Goal: Task Accomplishment & Management: Complete application form

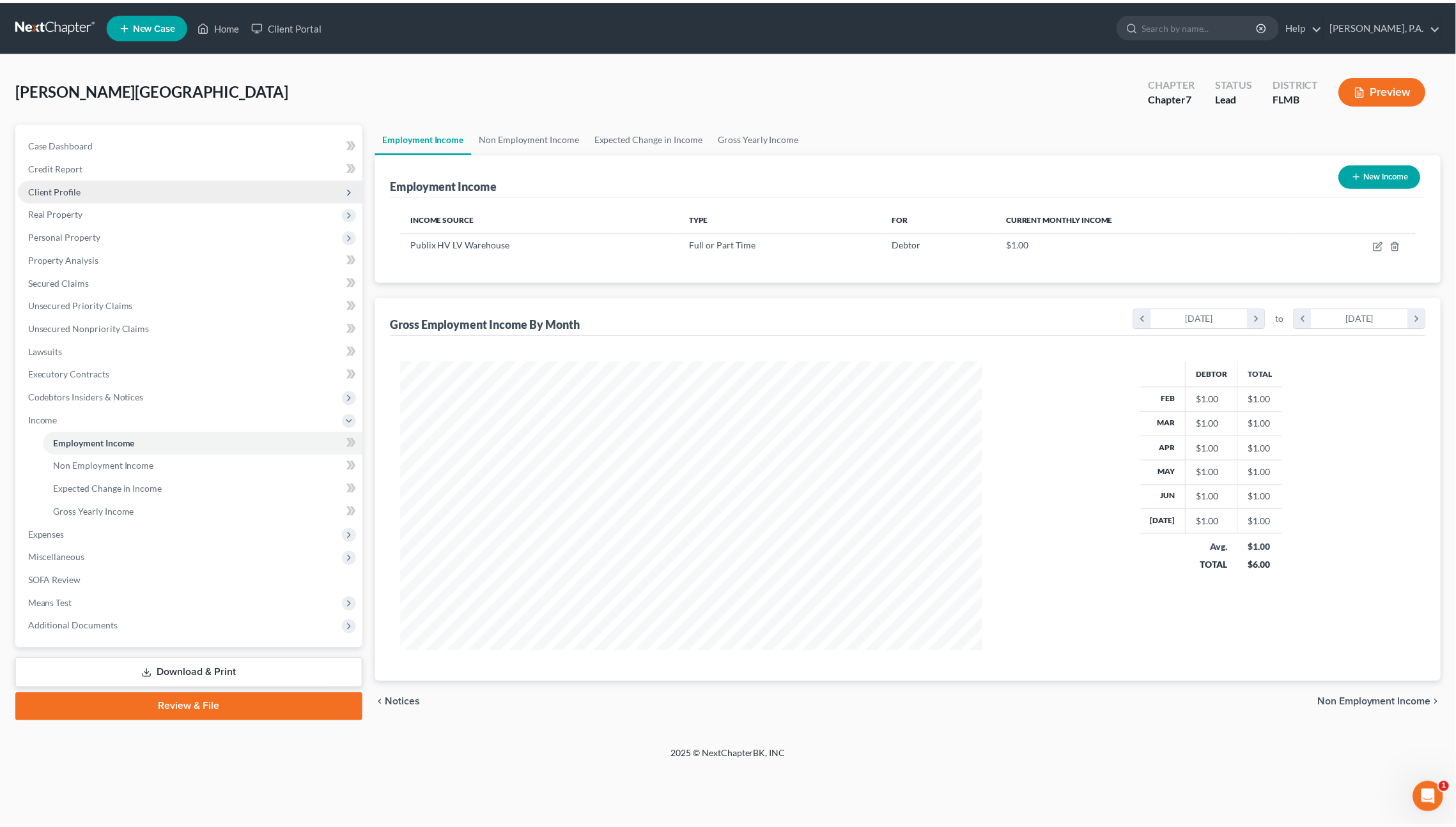
scroll to position [290, 612]
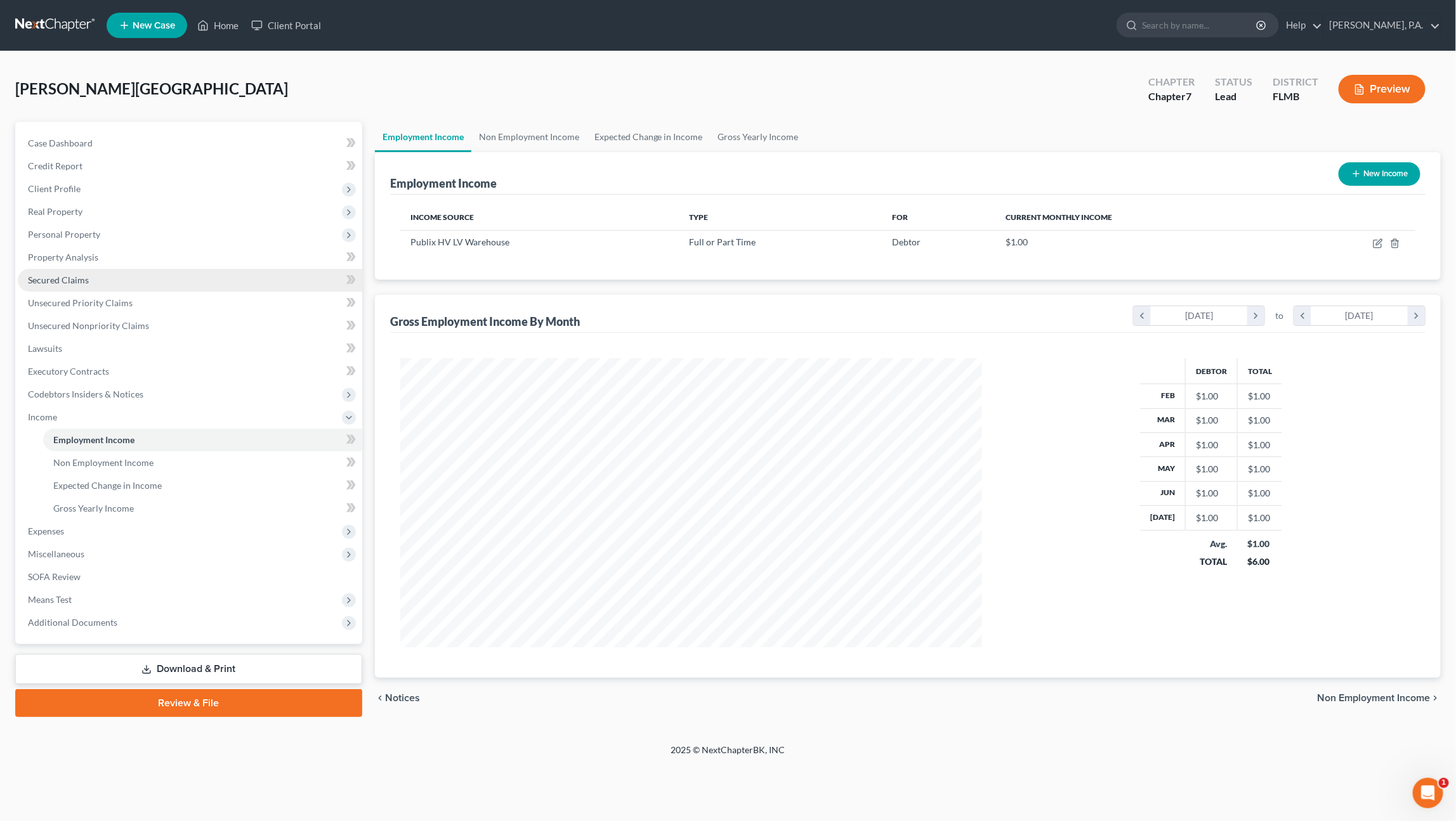
click at [53, 277] on span "Secured Claims" at bounding box center [58, 280] width 61 height 10
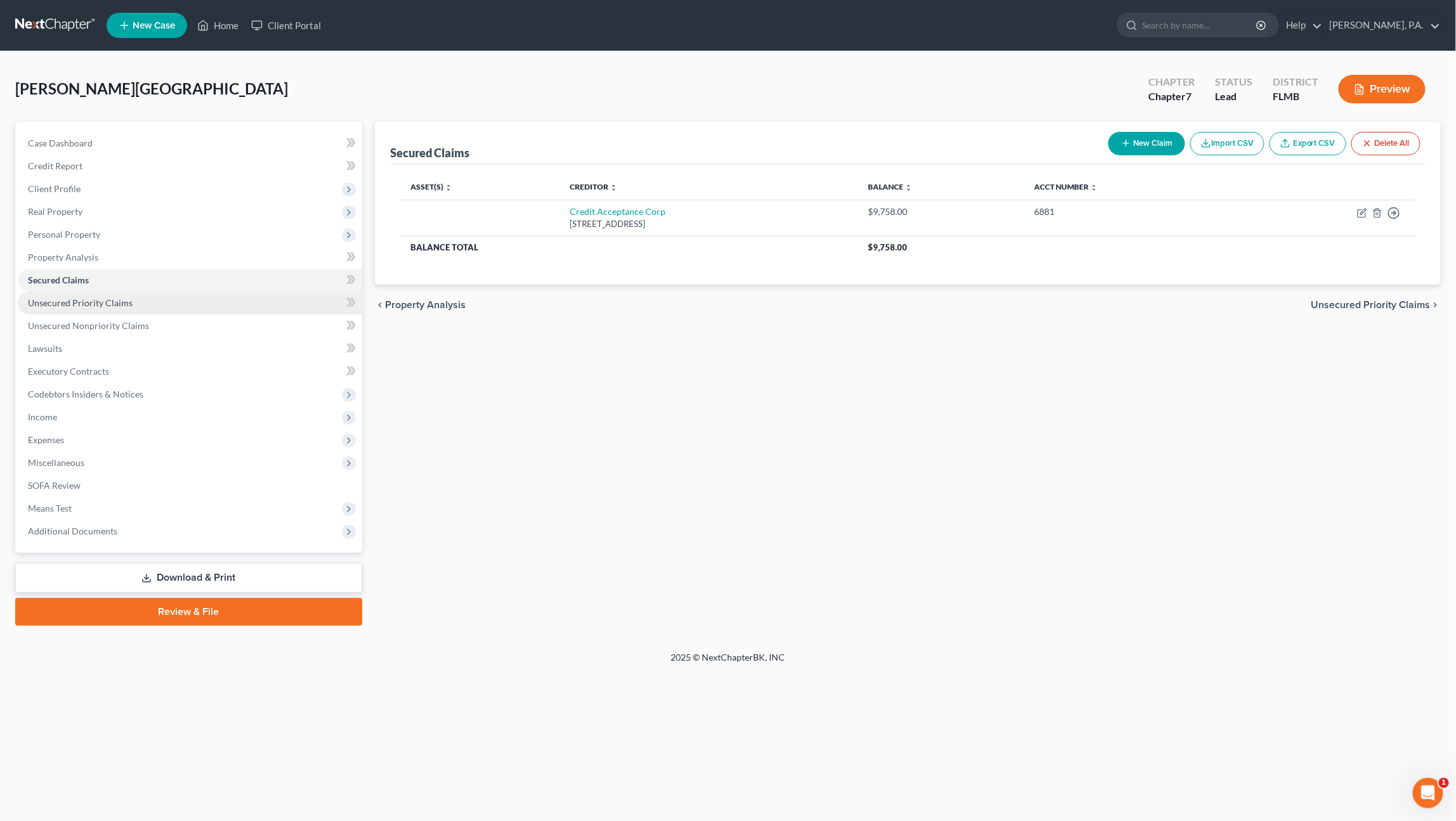
click at [77, 303] on span "Unsecured Priority Claims" at bounding box center [80, 303] width 105 height 10
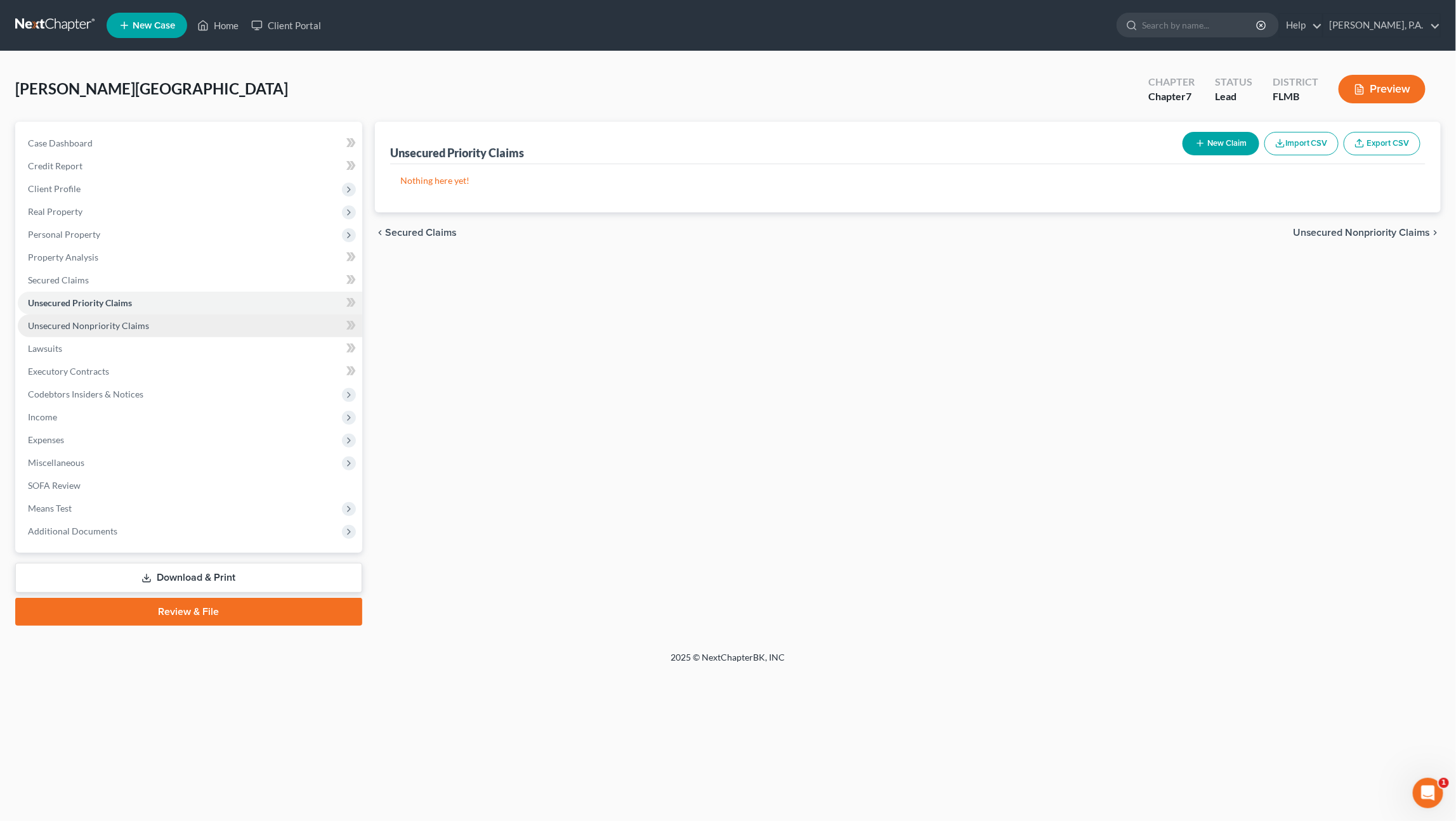
click at [72, 321] on span "Unsecured Nonpriority Claims" at bounding box center [88, 325] width 121 height 10
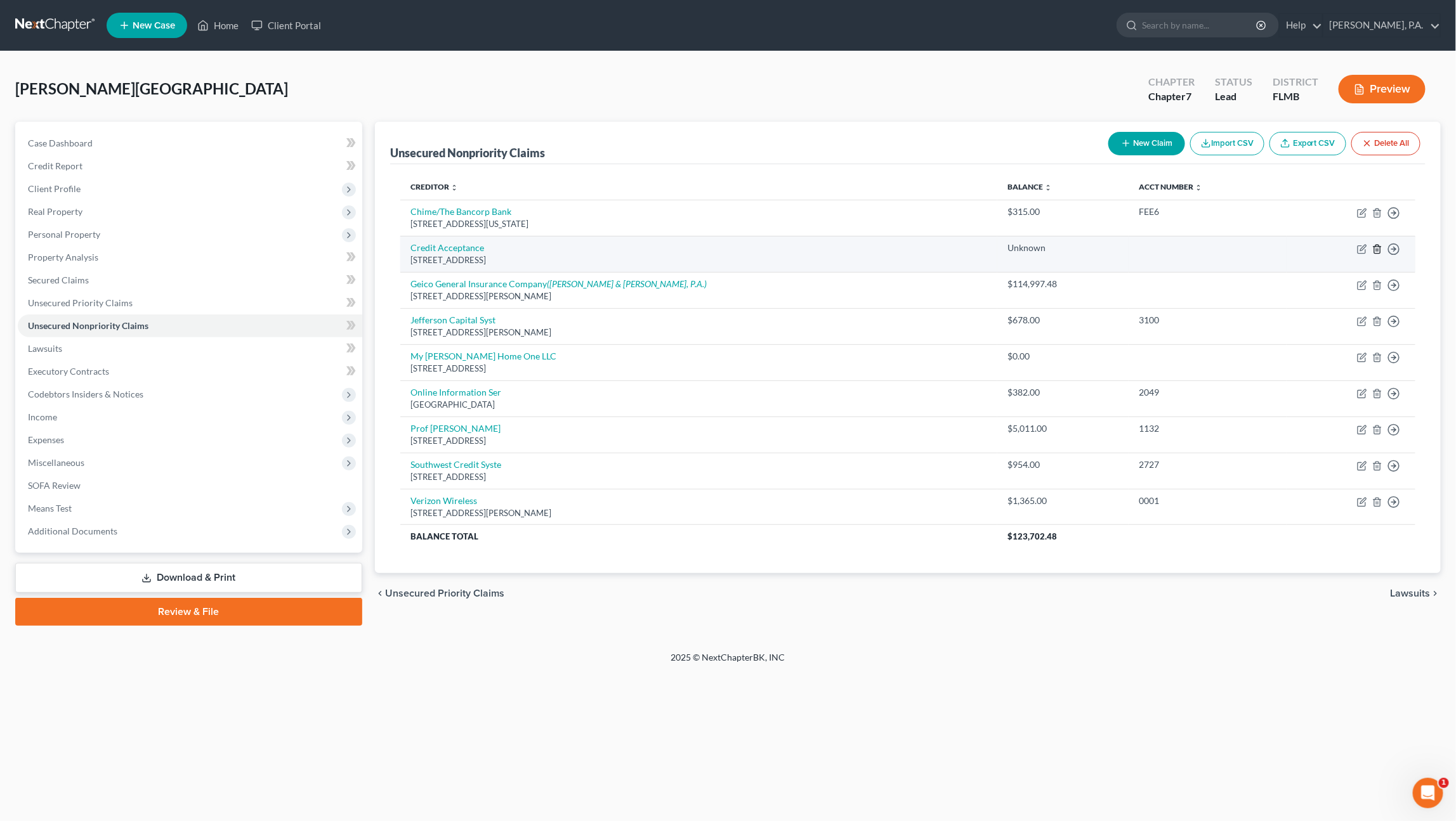
click at [1375, 246] on icon "button" at bounding box center [1377, 249] width 10 height 10
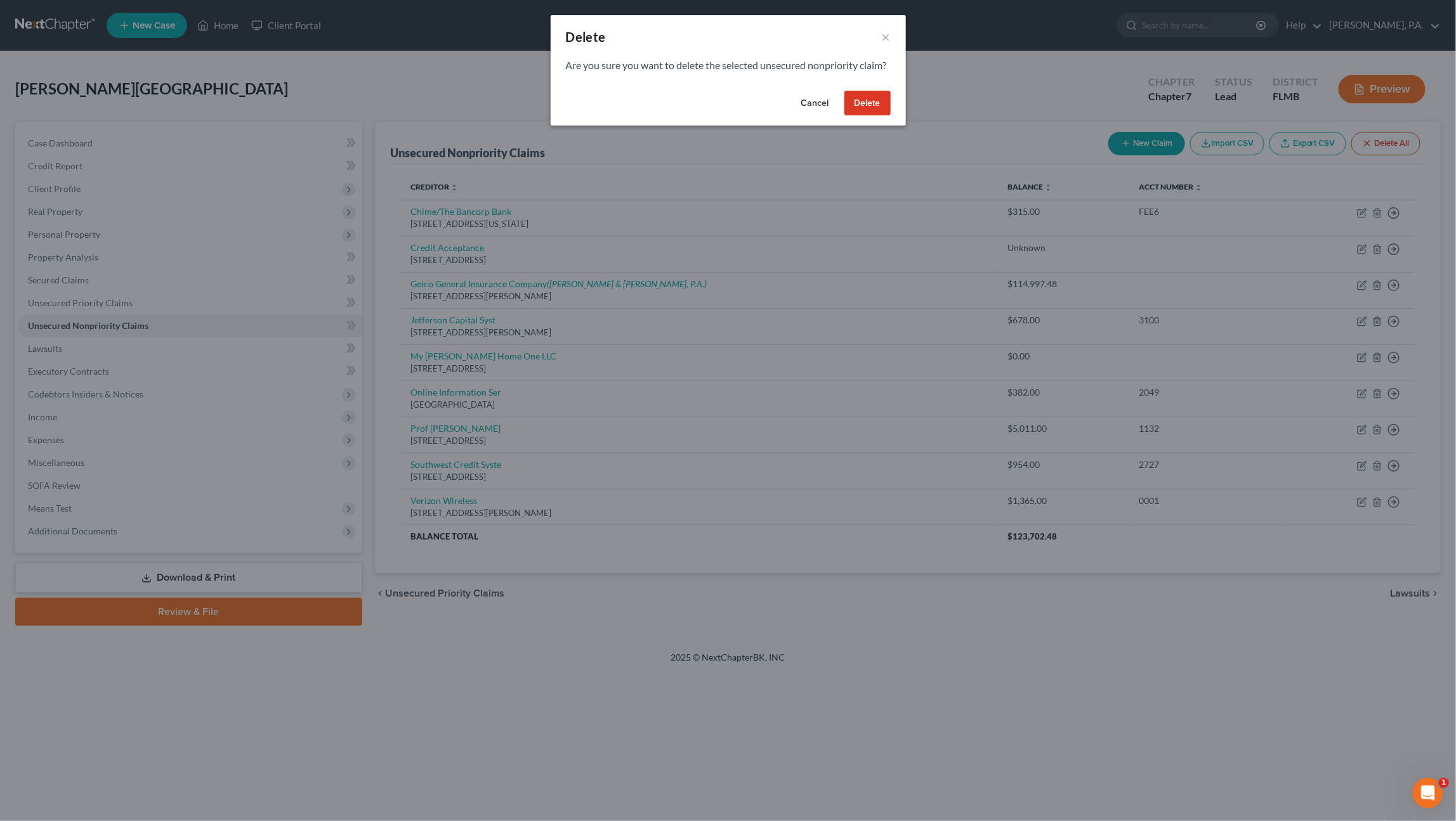
click at [879, 116] on button "Delete" at bounding box center [867, 103] width 47 height 26
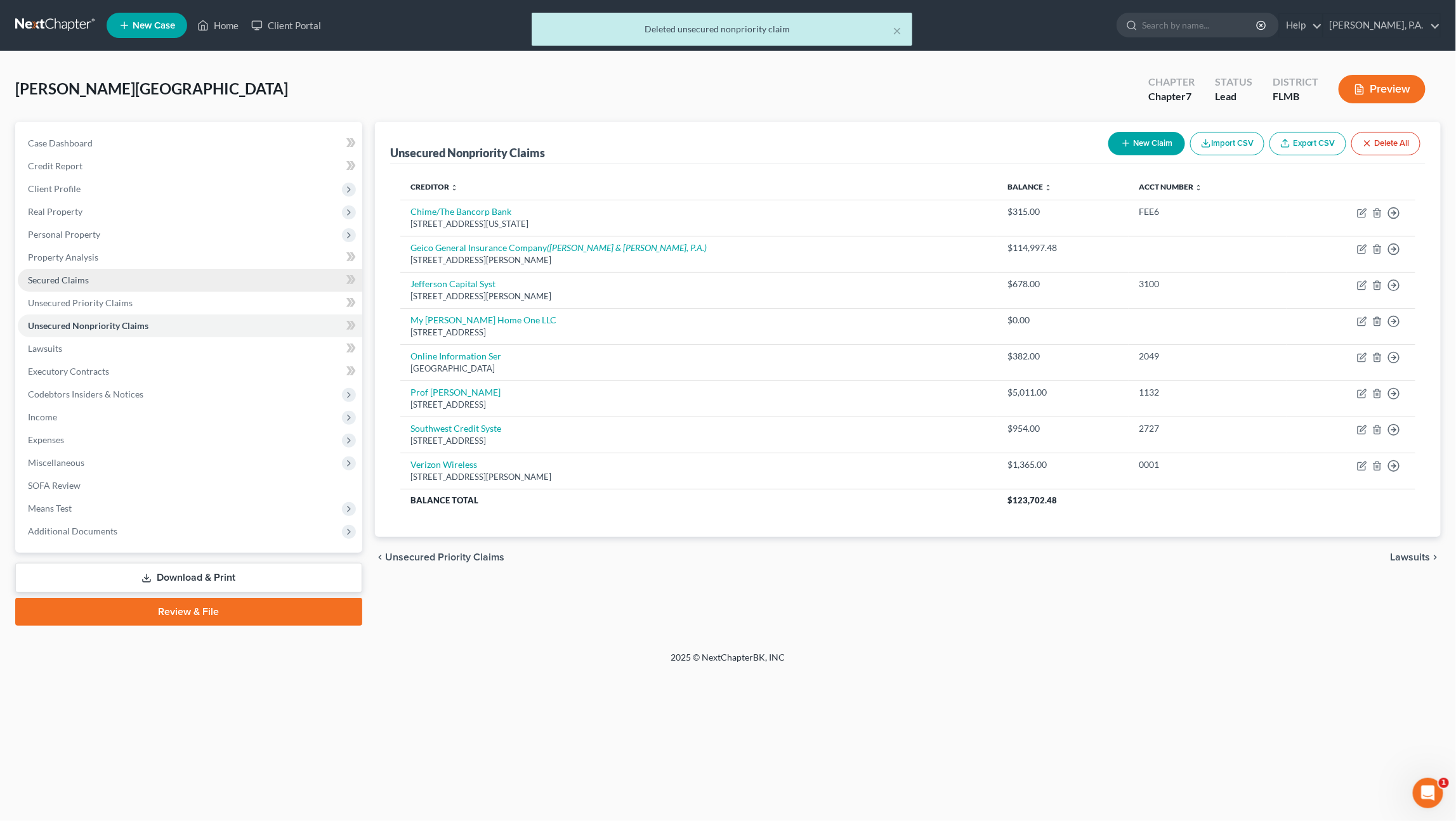
click at [81, 277] on span "Secured Claims" at bounding box center [58, 280] width 61 height 10
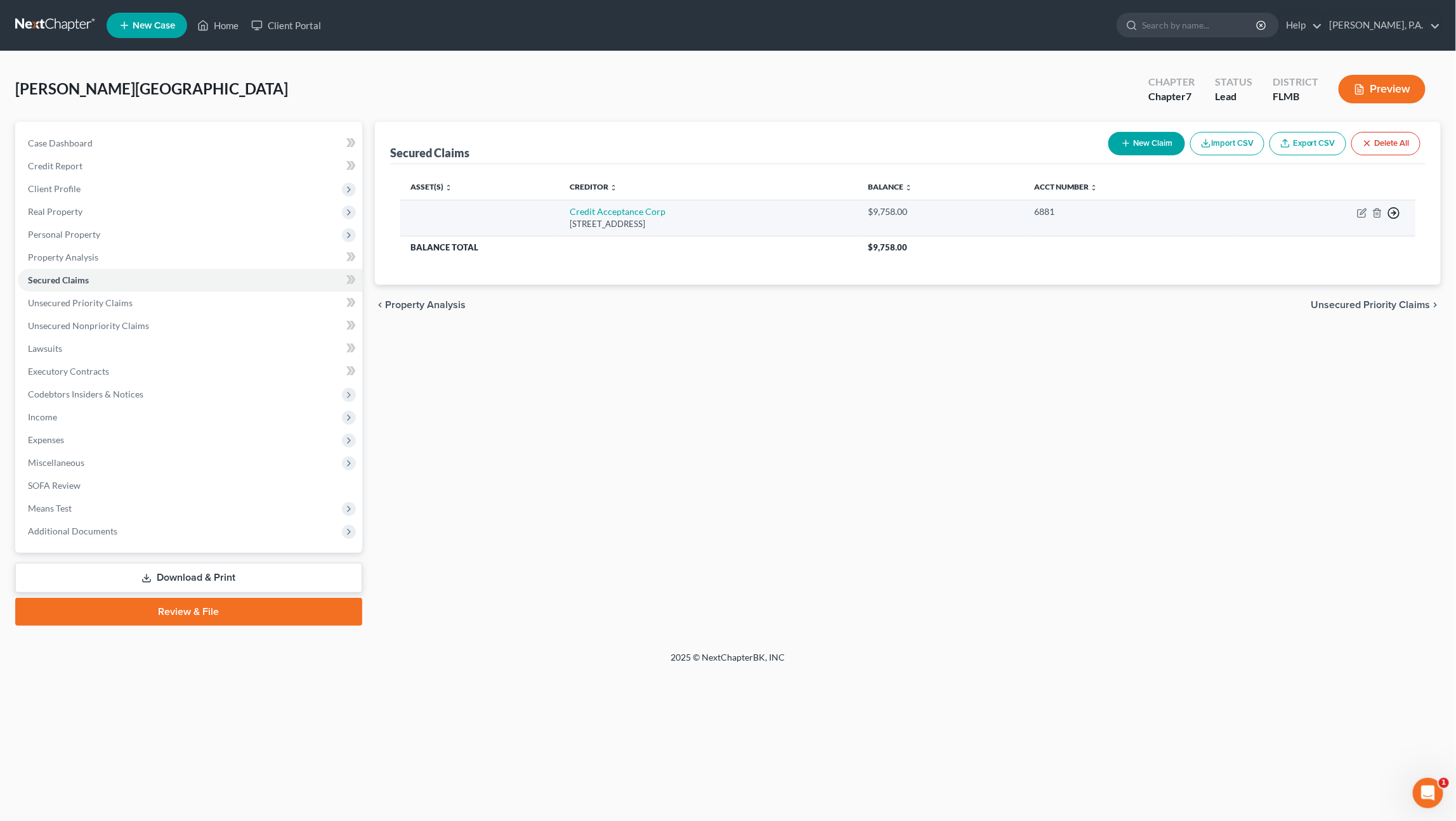
click at [1394, 213] on line "button" at bounding box center [1394, 213] width 5 height 0
click at [1329, 244] on link "Move to F" at bounding box center [1335, 244] width 106 height 22
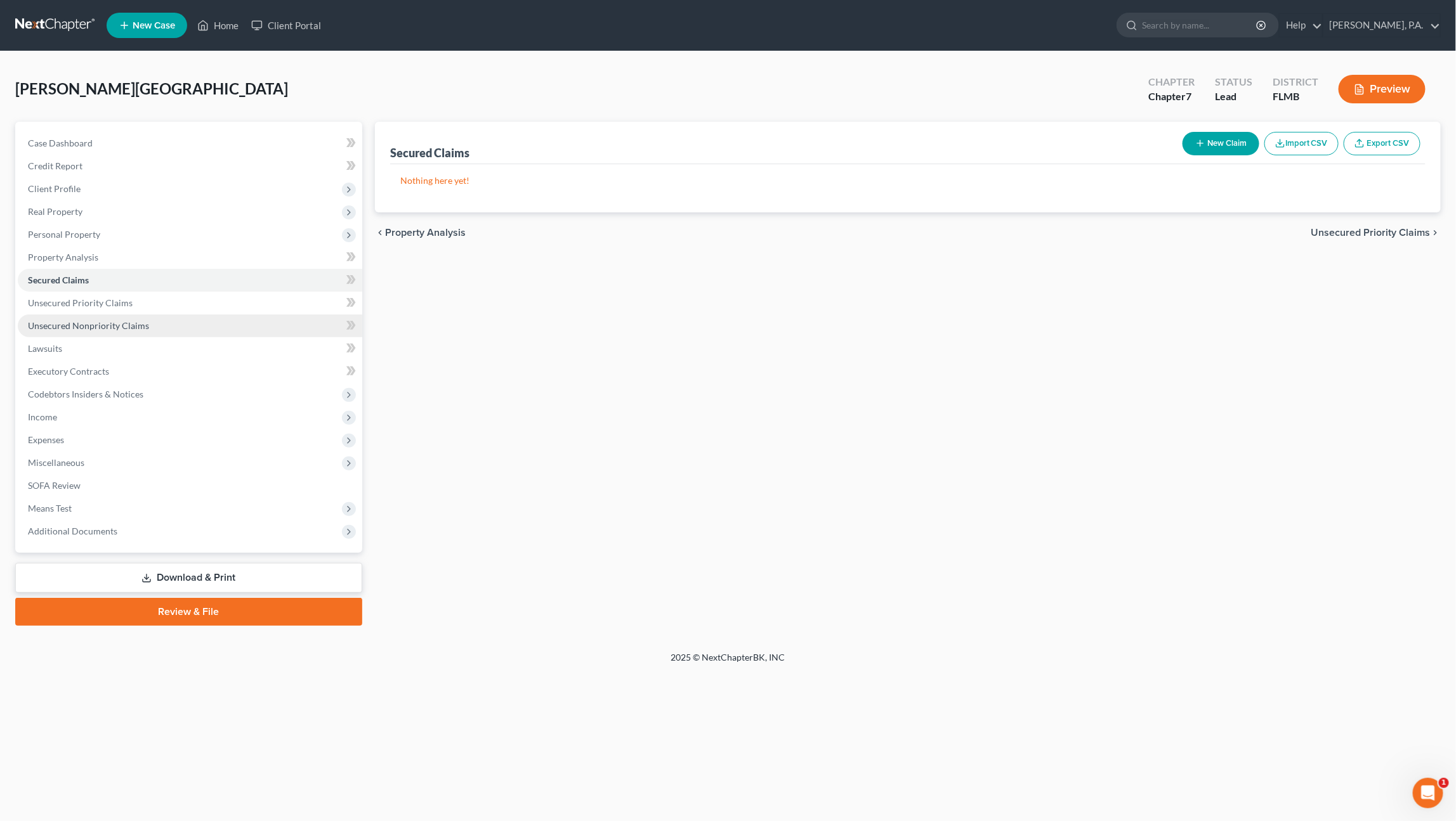
click at [86, 324] on span "Unsecured Nonpriority Claims" at bounding box center [88, 325] width 121 height 10
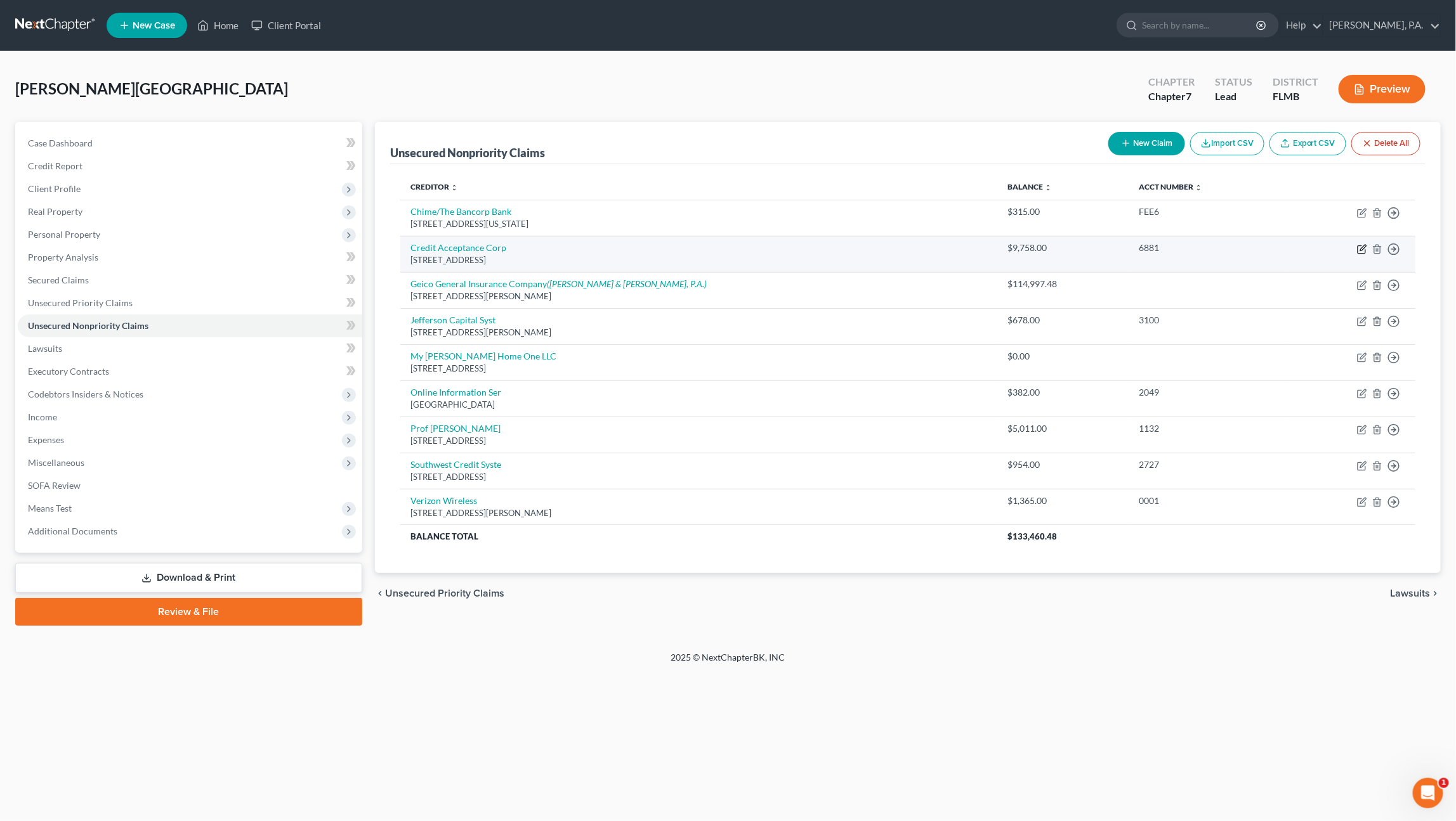
click at [1363, 246] on icon "button" at bounding box center [1363, 247] width 6 height 6
select select "23"
select select "0"
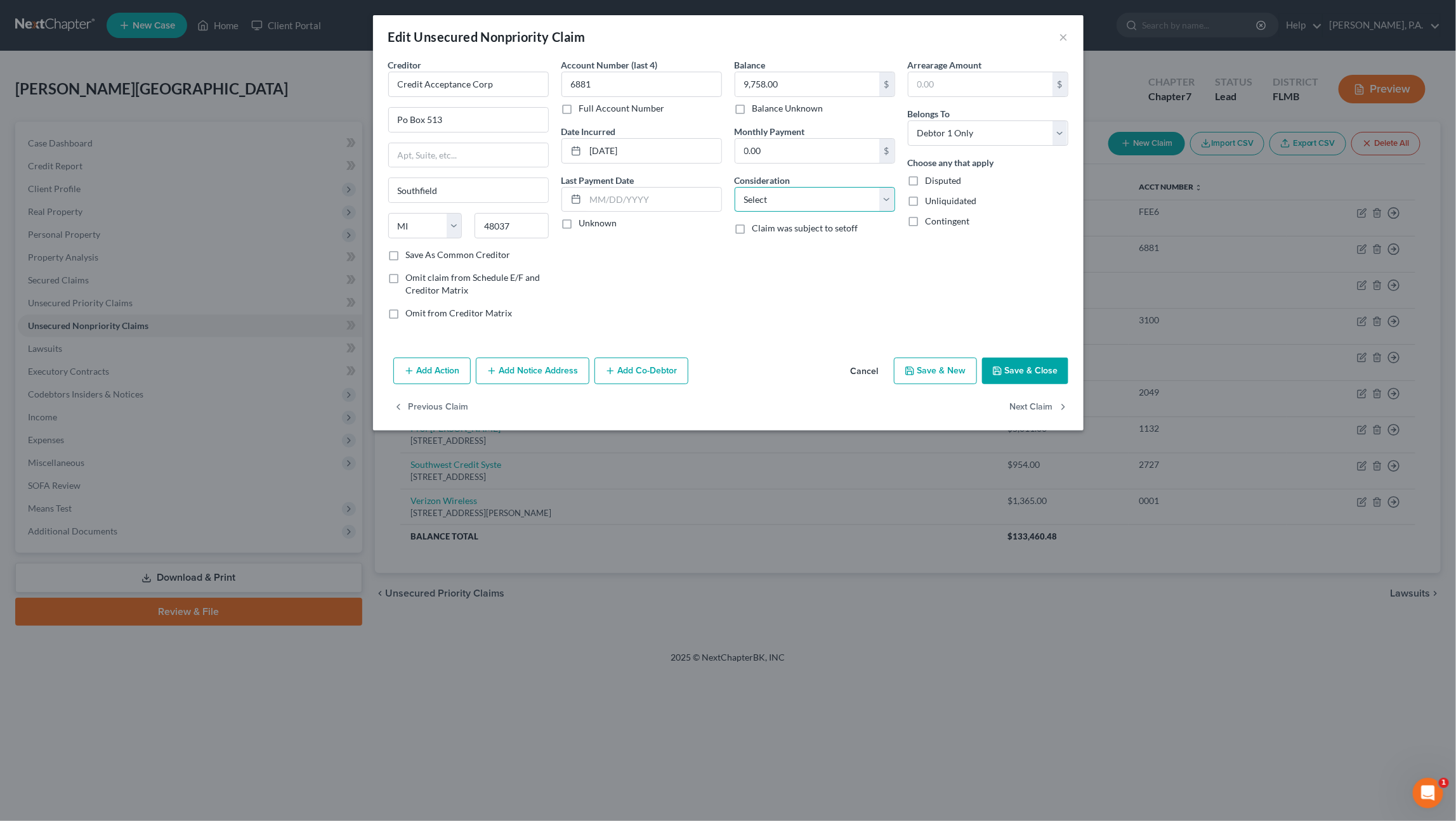
click at [797, 195] on select "Select Cable / Satellite Services Collection Agency Credit Card Debt Debt Couns…" at bounding box center [815, 200] width 161 height 26
select select "14"
click at [735, 187] on select "Select Cable / Satellite Services Collection Agency Credit Card Debt Debt Couns…" at bounding box center [815, 200] width 161 height 26
click at [761, 250] on input "text" at bounding box center [815, 247] width 159 height 24
type input "D"
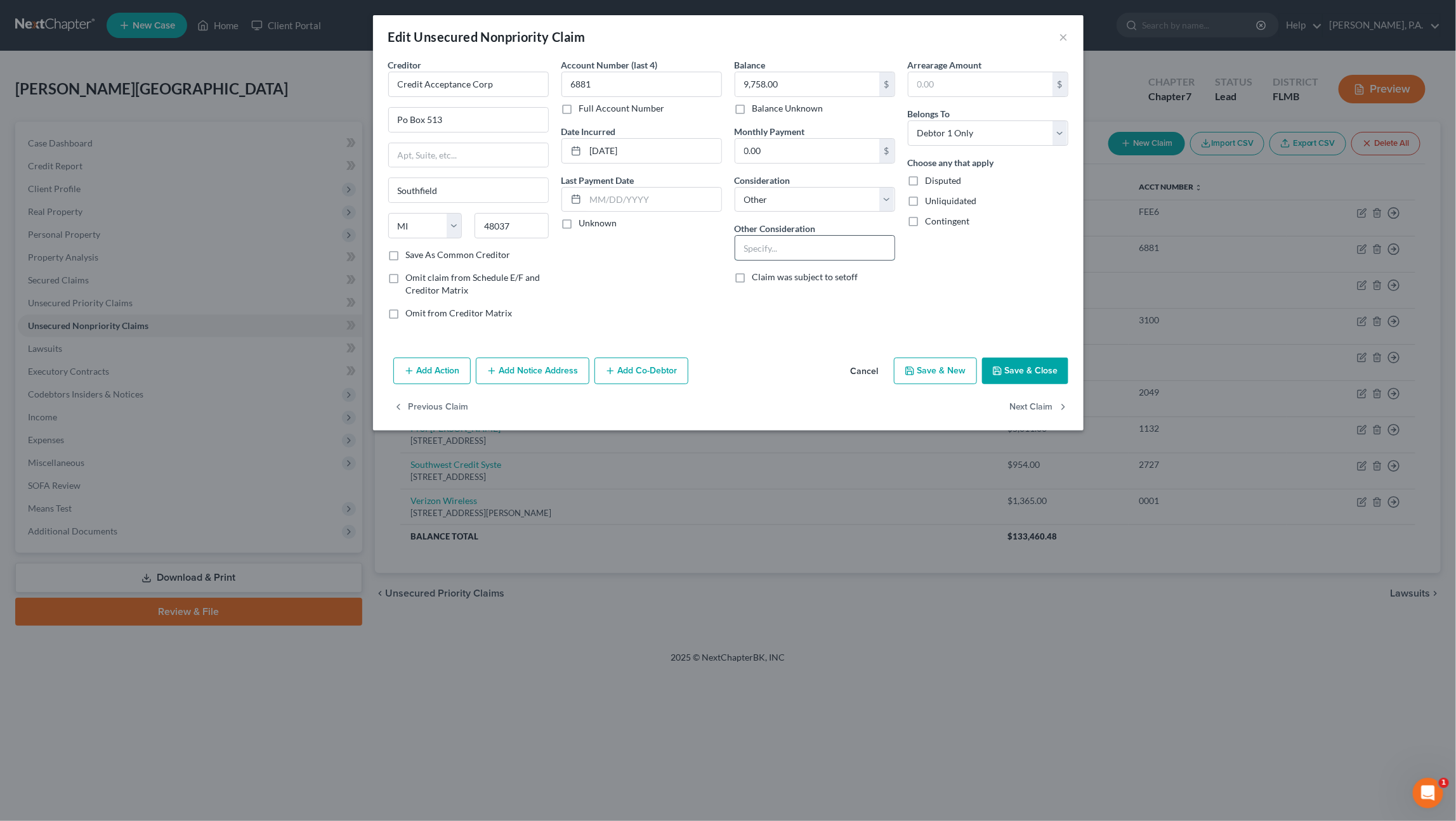
type input "E"
type input "D"
type input "Auto Deficiency after Repossession"
click at [1025, 362] on button "Save & Close" at bounding box center [1025, 371] width 87 height 27
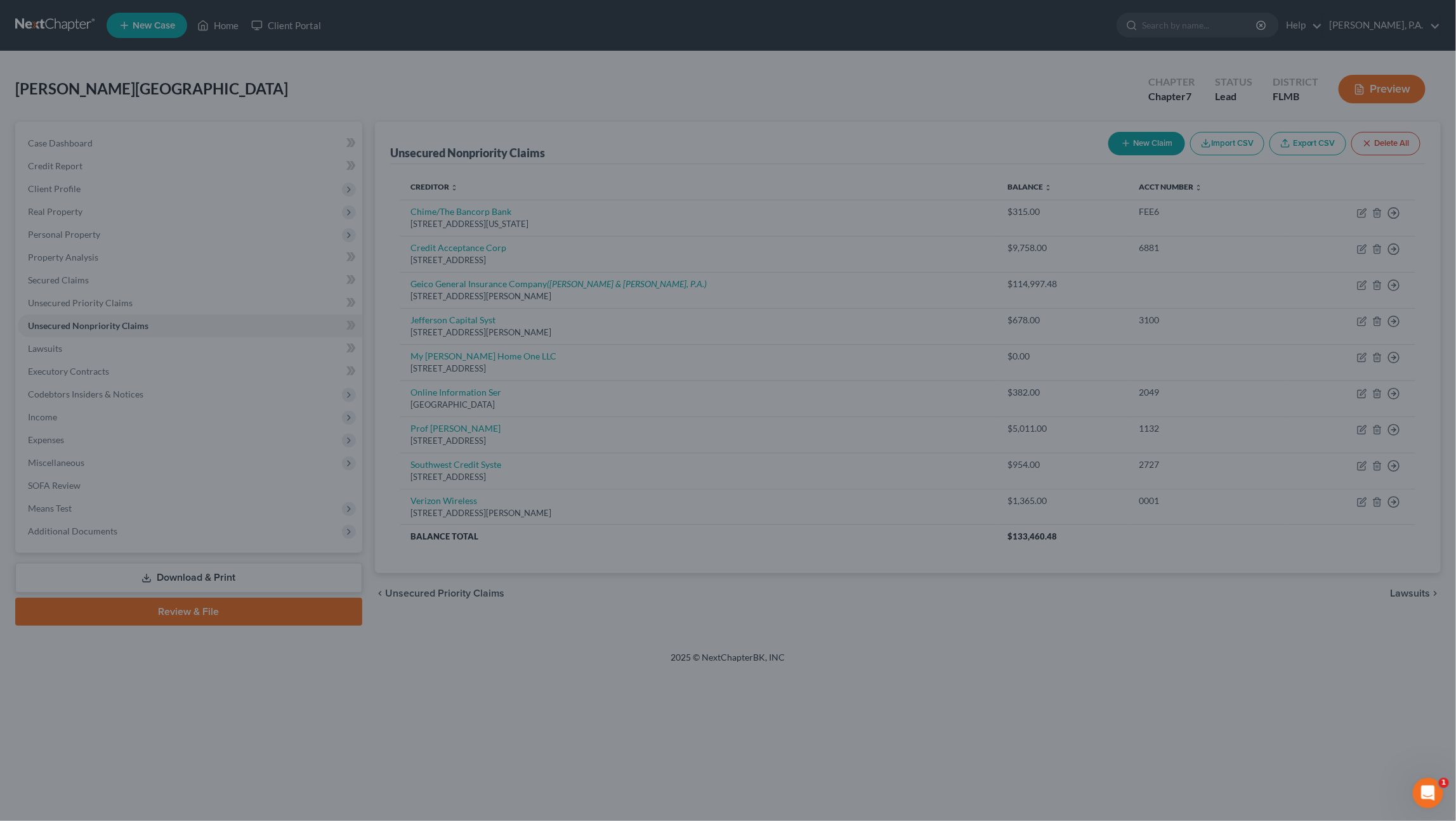
type input "0"
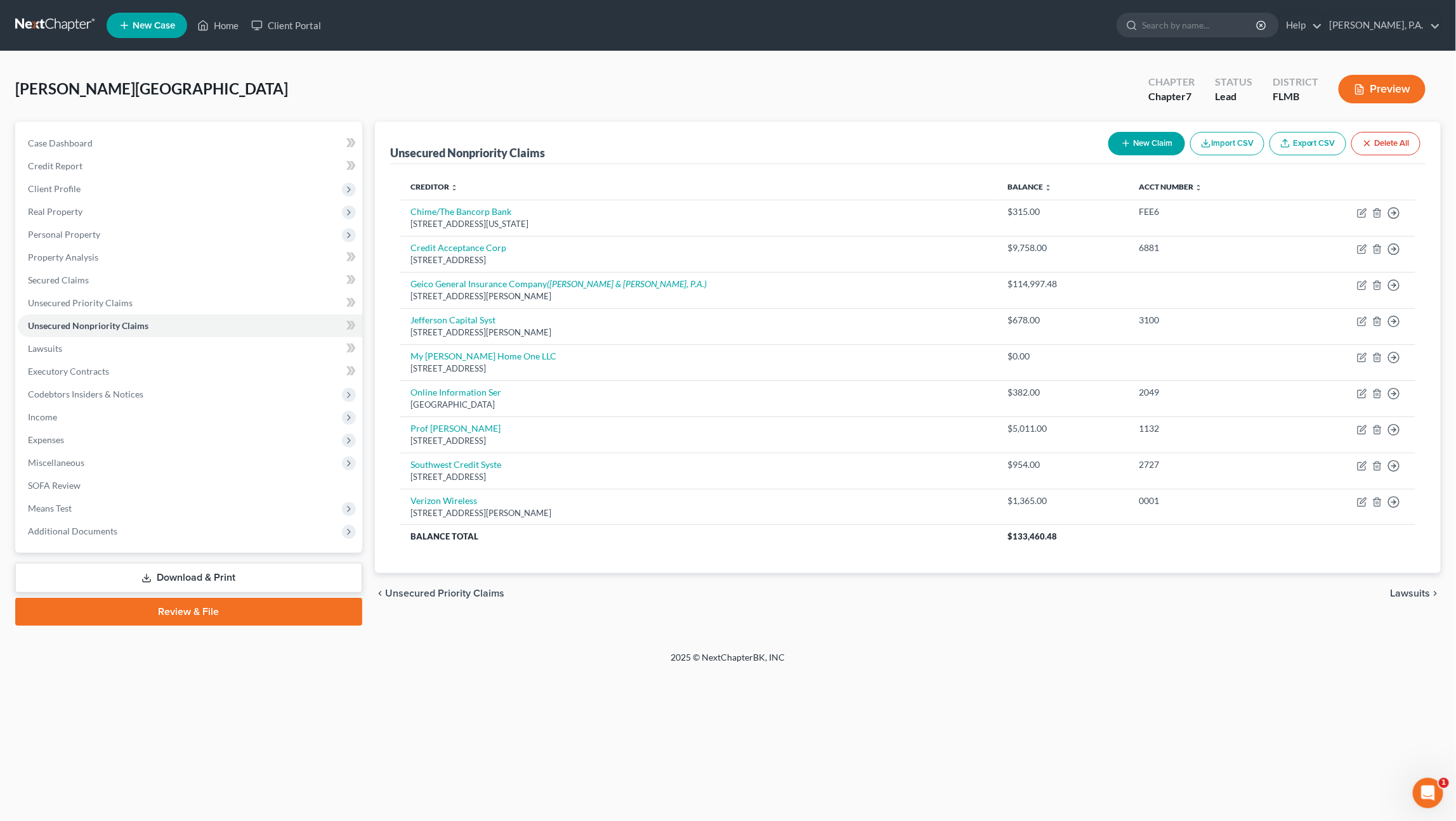
click at [1366, 88] on button "Preview" at bounding box center [1382, 89] width 87 height 29
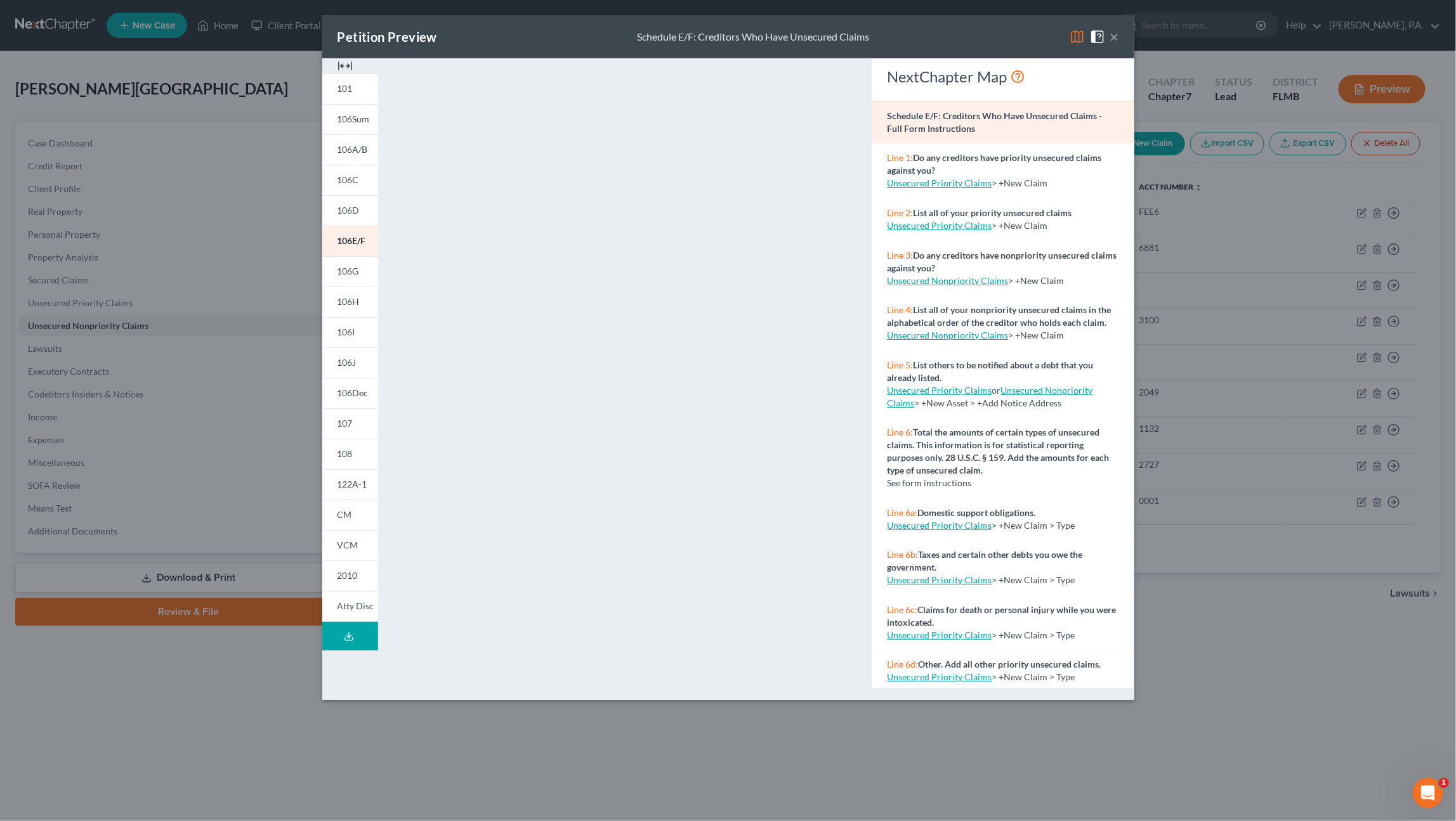
click at [344, 66] on img at bounding box center [345, 66] width 15 height 15
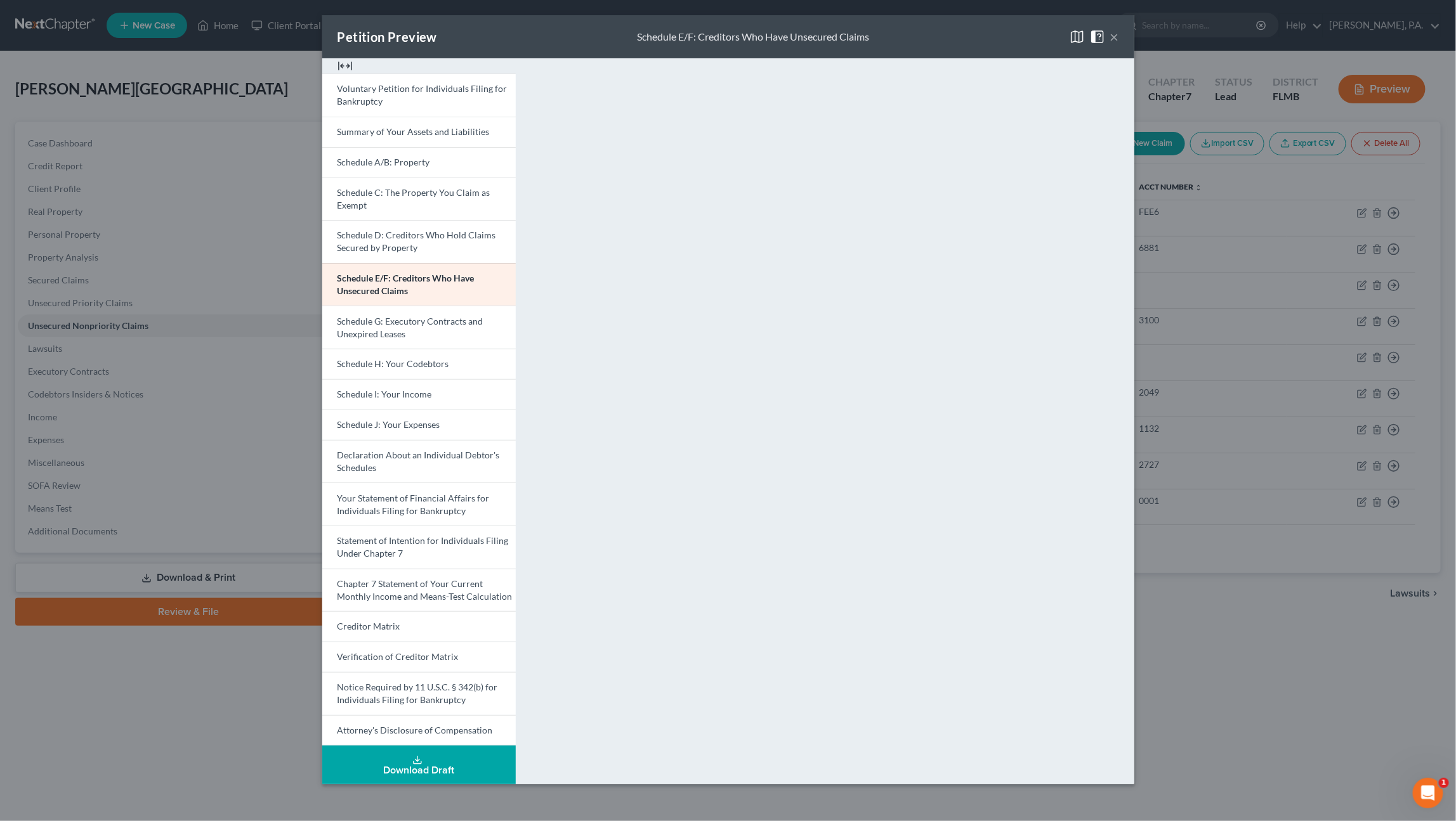
click at [1112, 35] on button "×" at bounding box center [1114, 37] width 9 height 15
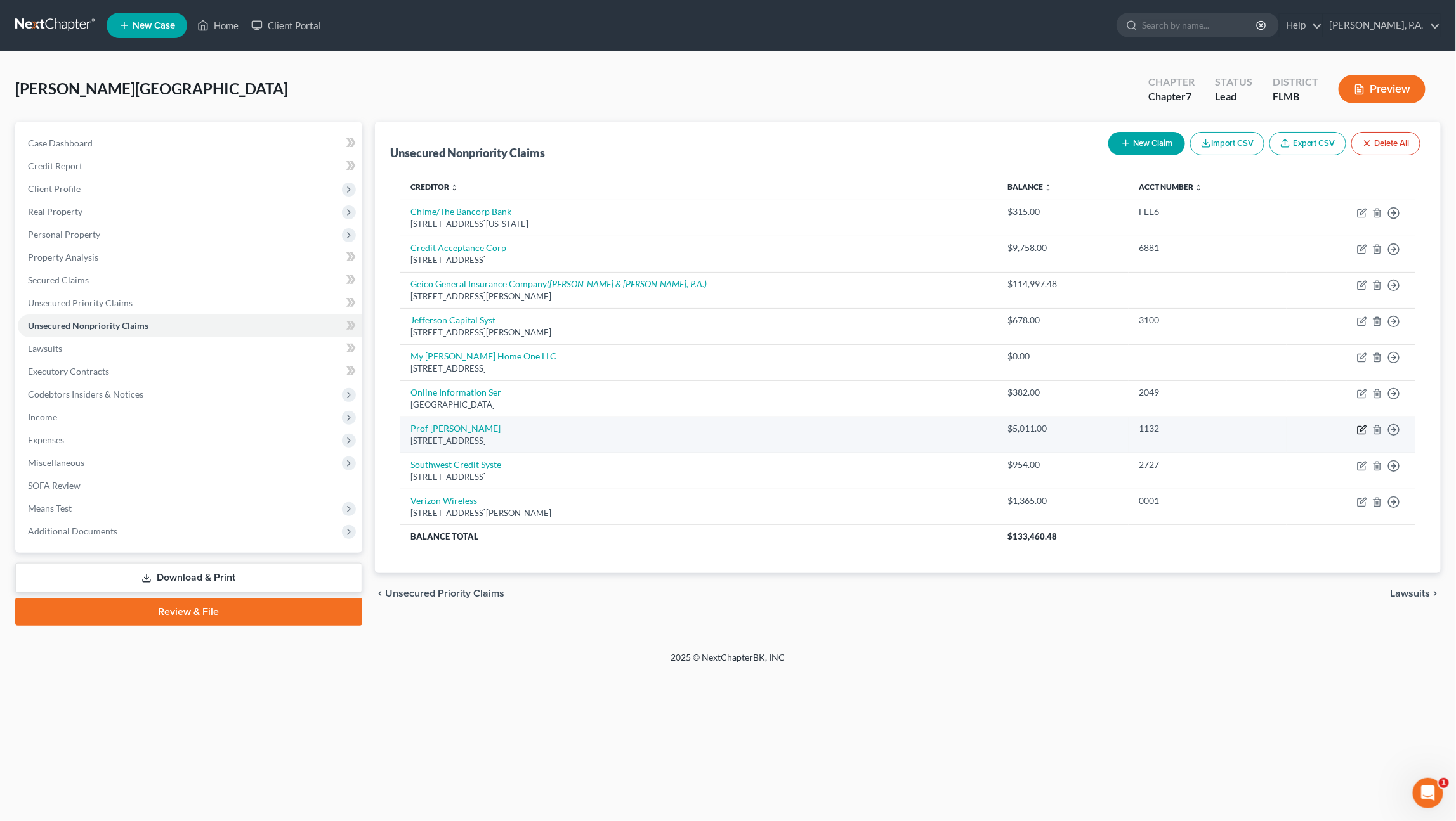
click at [1362, 427] on icon "button" at bounding box center [1363, 428] width 6 height 6
select select "9"
select select "0"
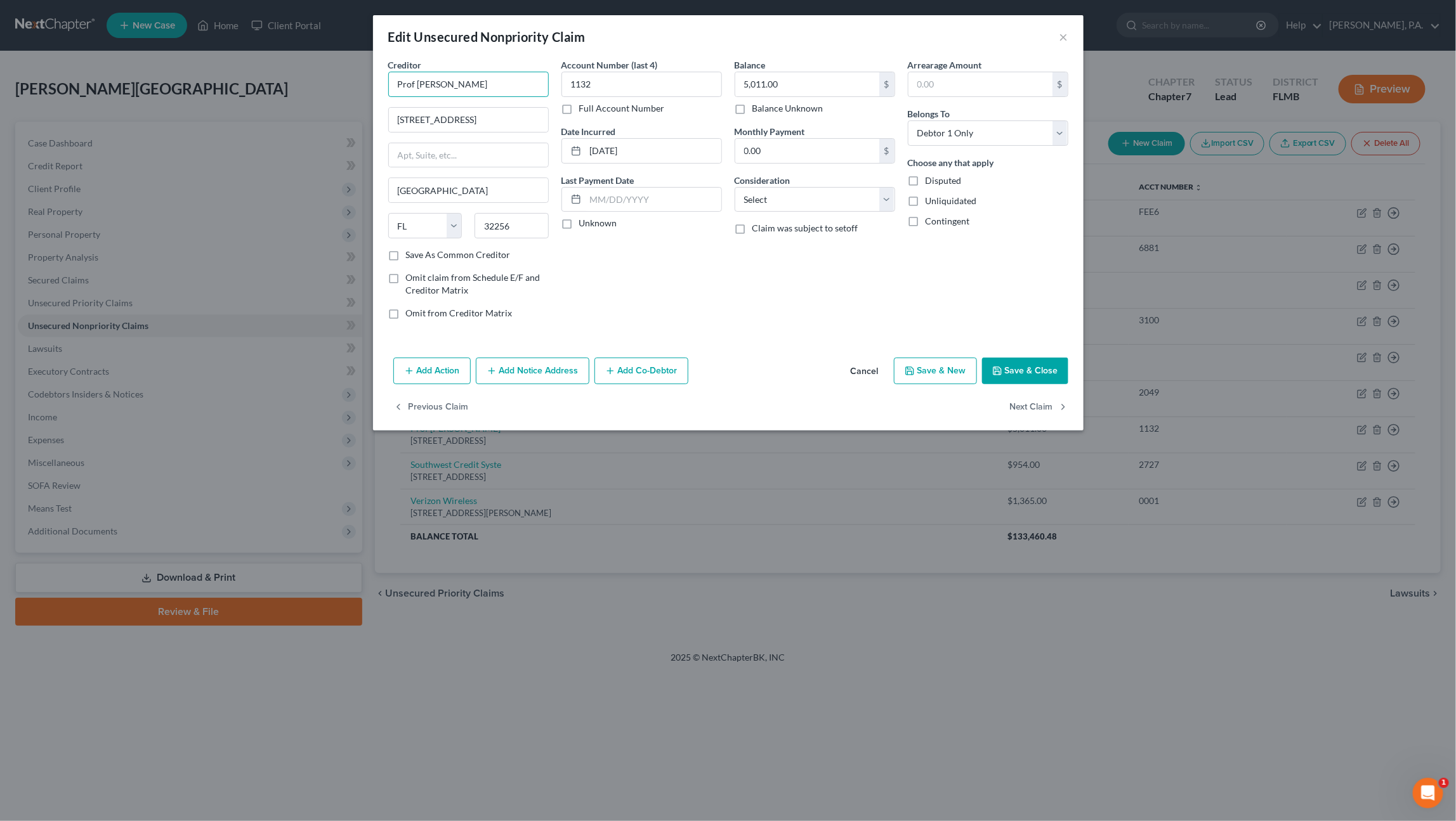
click at [454, 88] on input "Prof [PERSON_NAME]" at bounding box center [468, 84] width 161 height 26
drag, startPoint x: 477, startPoint y: 82, endPoint x: 368, endPoint y: 81, distance: 109.0
click at [368, 81] on div "Edit Unsecured Nonpriority Claim × Creditor * Prof Debt [STREET_ADDRESS][GEOGRA…" at bounding box center [728, 410] width 1456 height 821
type input "Professional Debt Mediation, Inc."
click at [757, 193] on select "Select Cable / Satellite Services Collection Agency Credit Card Debt Debt Couns…" at bounding box center [815, 200] width 161 height 26
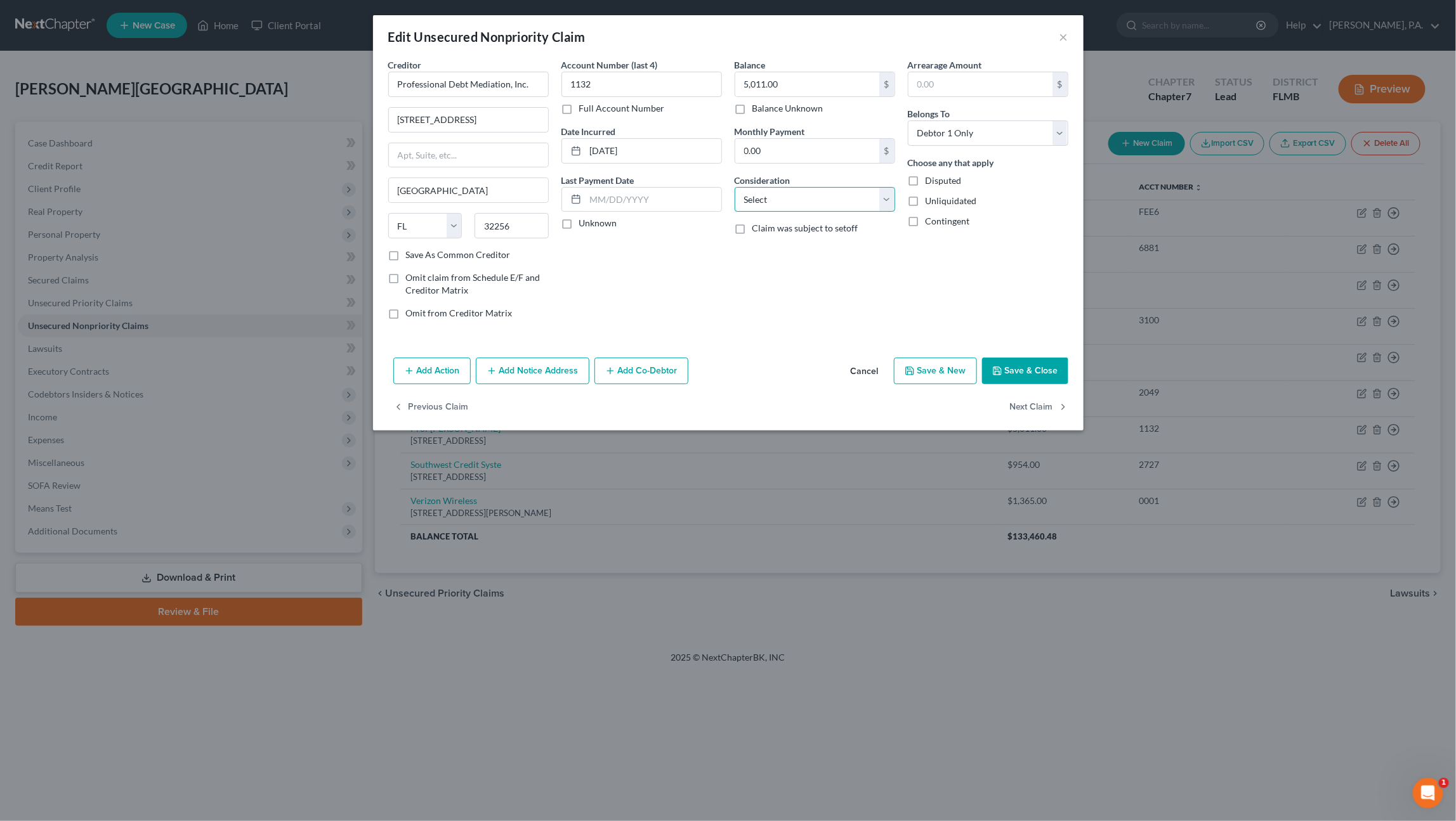
select select "14"
click at [735, 187] on select "Select Cable / Satellite Services Collection Agency Credit Card Debt Debt Couns…" at bounding box center [815, 200] width 161 height 26
click at [763, 248] on input "text" at bounding box center [815, 247] width 159 height 24
type input "Collection for Bridgewater Grand"
click at [530, 374] on button "Add Notice Address" at bounding box center [532, 371] width 113 height 27
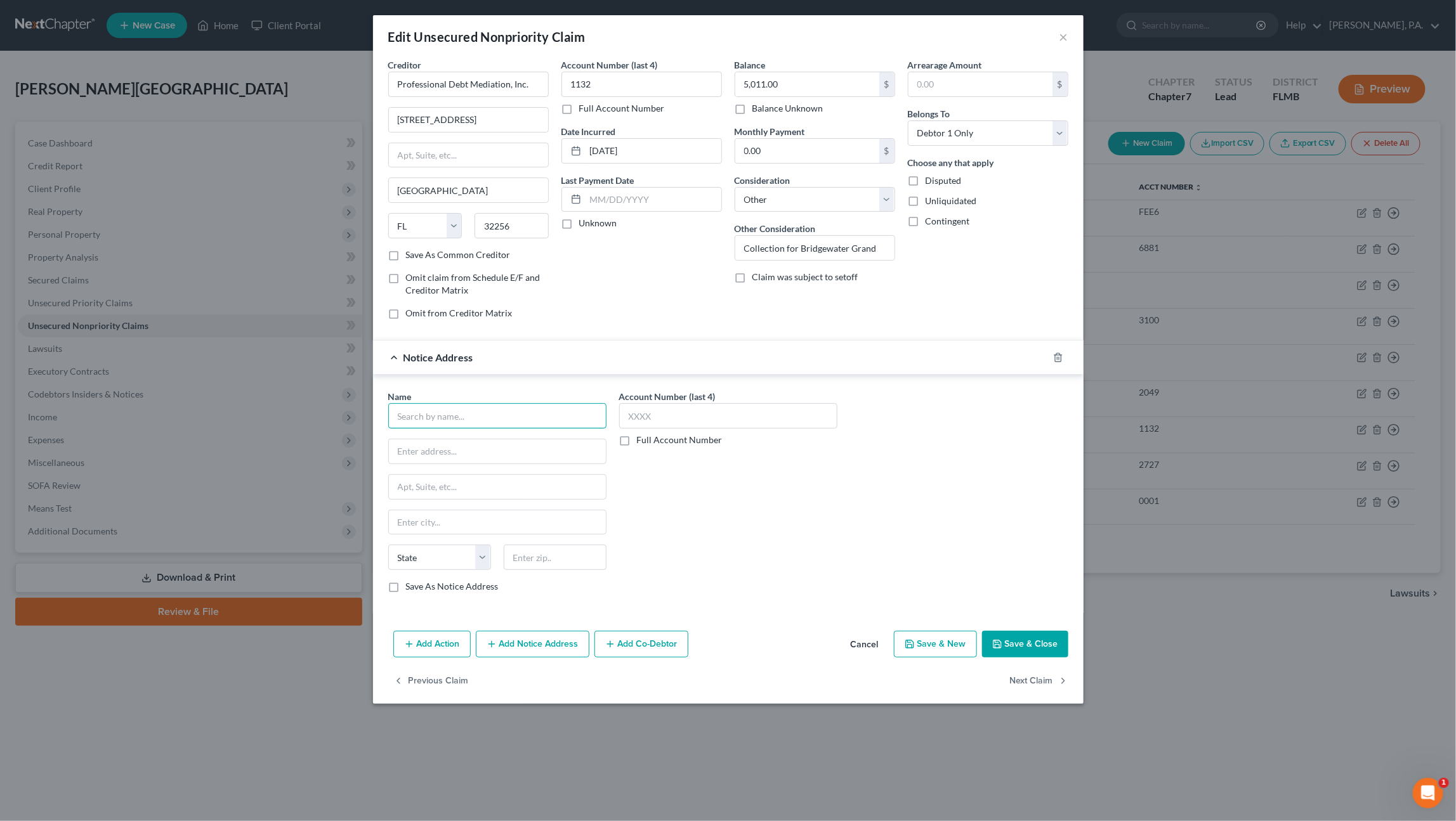
click at [453, 425] on input "text" at bounding box center [497, 416] width 218 height 26
type input "Bridgewater Grand"
type input "[STREET_ADDRESS]"
type input "Lakeland"
select select "9"
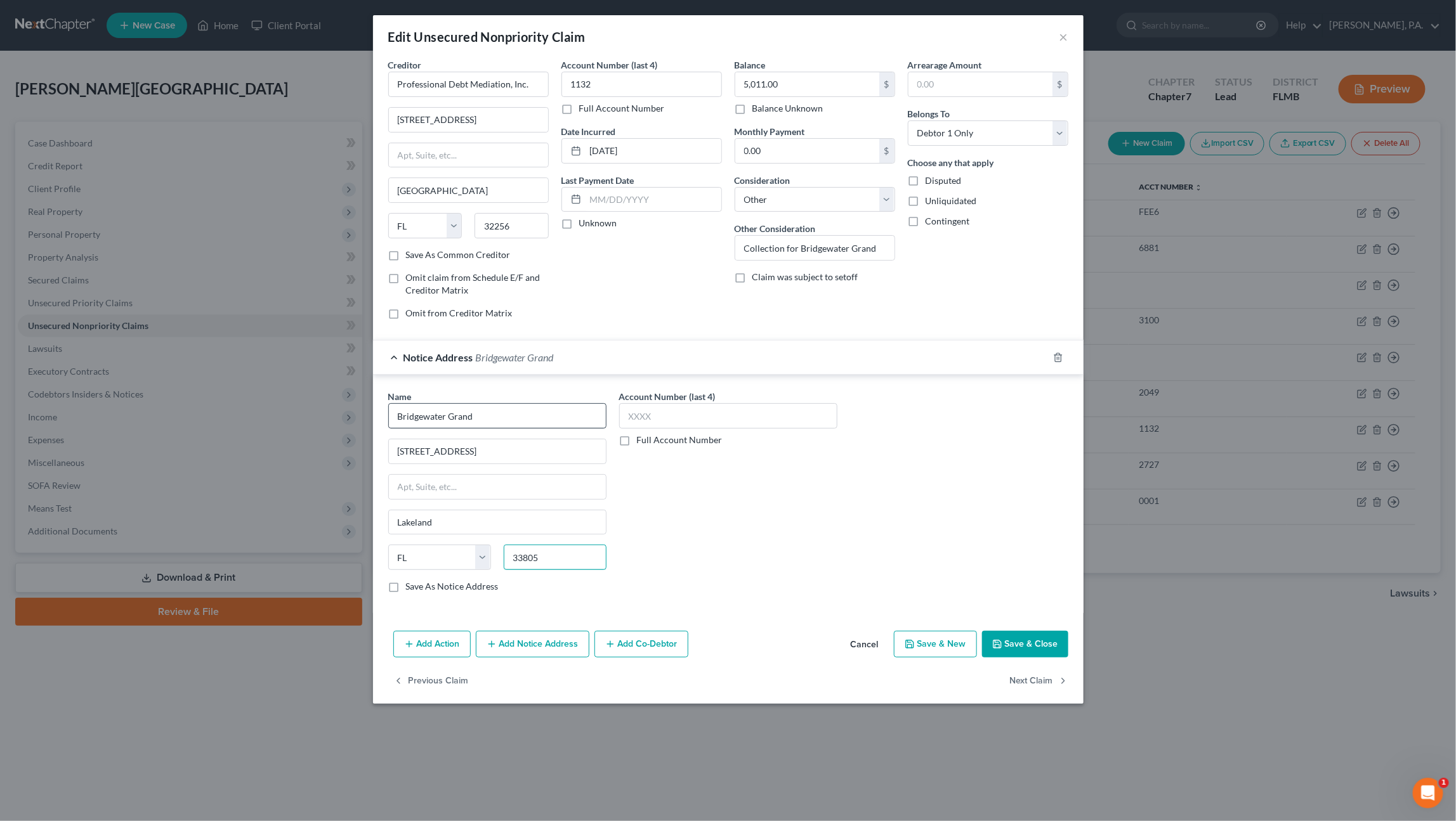
type input "33805"
click at [1043, 646] on button "Save & Close" at bounding box center [1025, 644] width 87 height 27
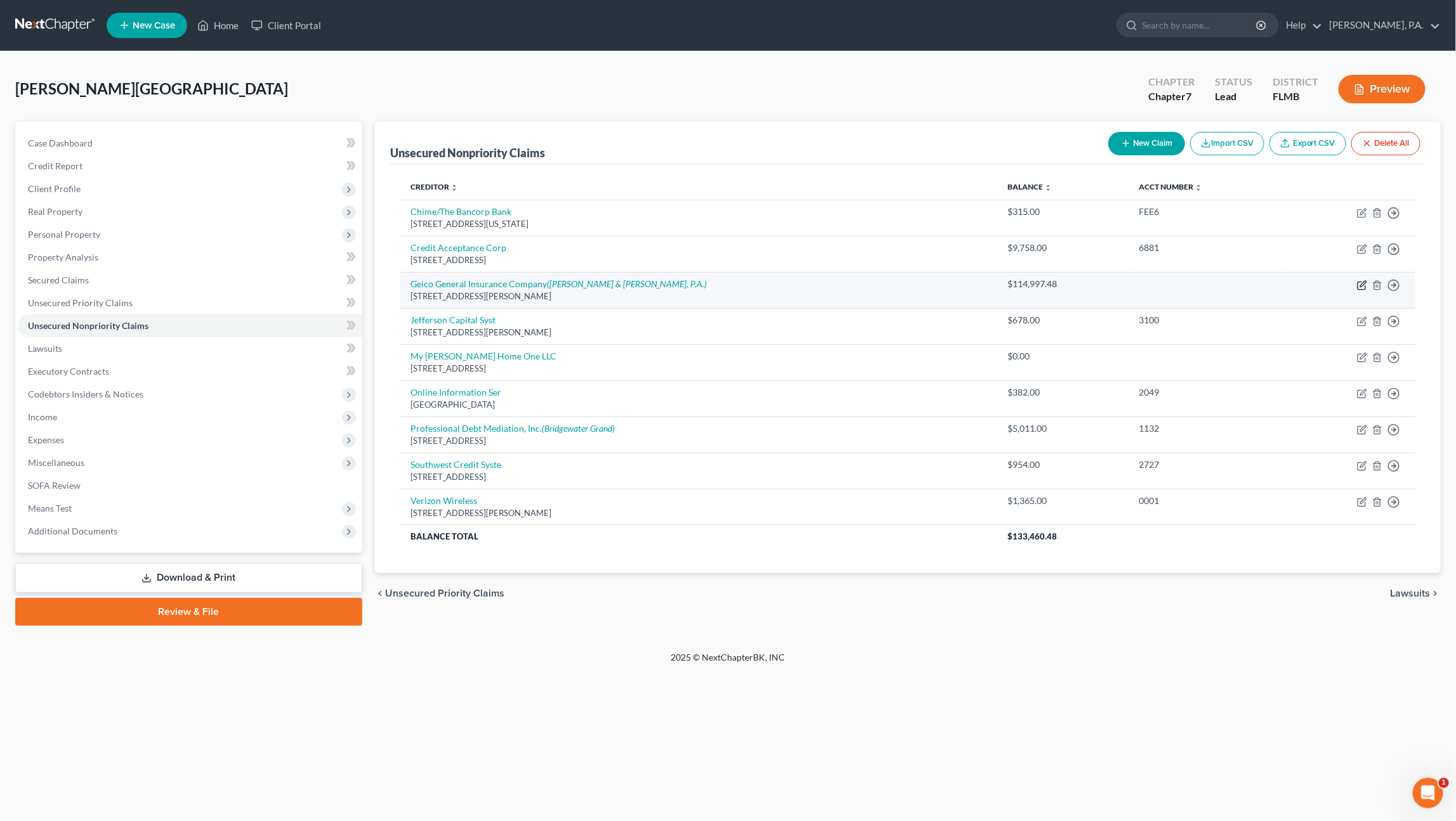
click at [1362, 283] on icon "button" at bounding box center [1362, 285] width 10 height 10
select select "9"
select select "8"
select select "0"
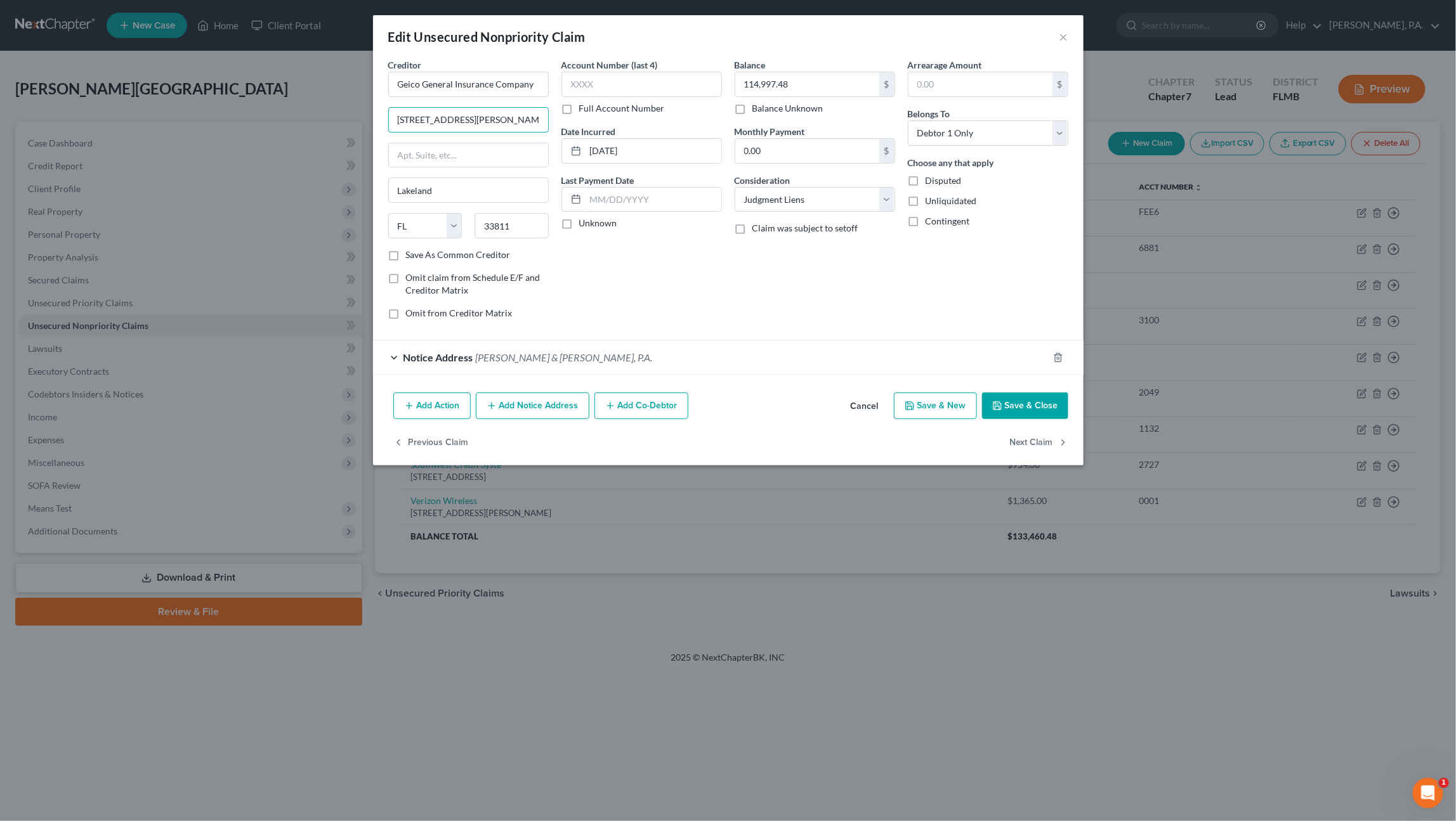
drag, startPoint x: 482, startPoint y: 115, endPoint x: 363, endPoint y: 115, distance: 119.0
click at [363, 115] on div "Edit Unsecured Nonpriority Claim × Creditor * Geico General Insurance Company […" at bounding box center [728, 410] width 1456 height 821
click at [441, 157] on input "text" at bounding box center [468, 155] width 159 height 24
paste input "[STREET_ADDRESS][PERSON_NAME]"
type input "[STREET_ADDRESS][PERSON_NAME]"
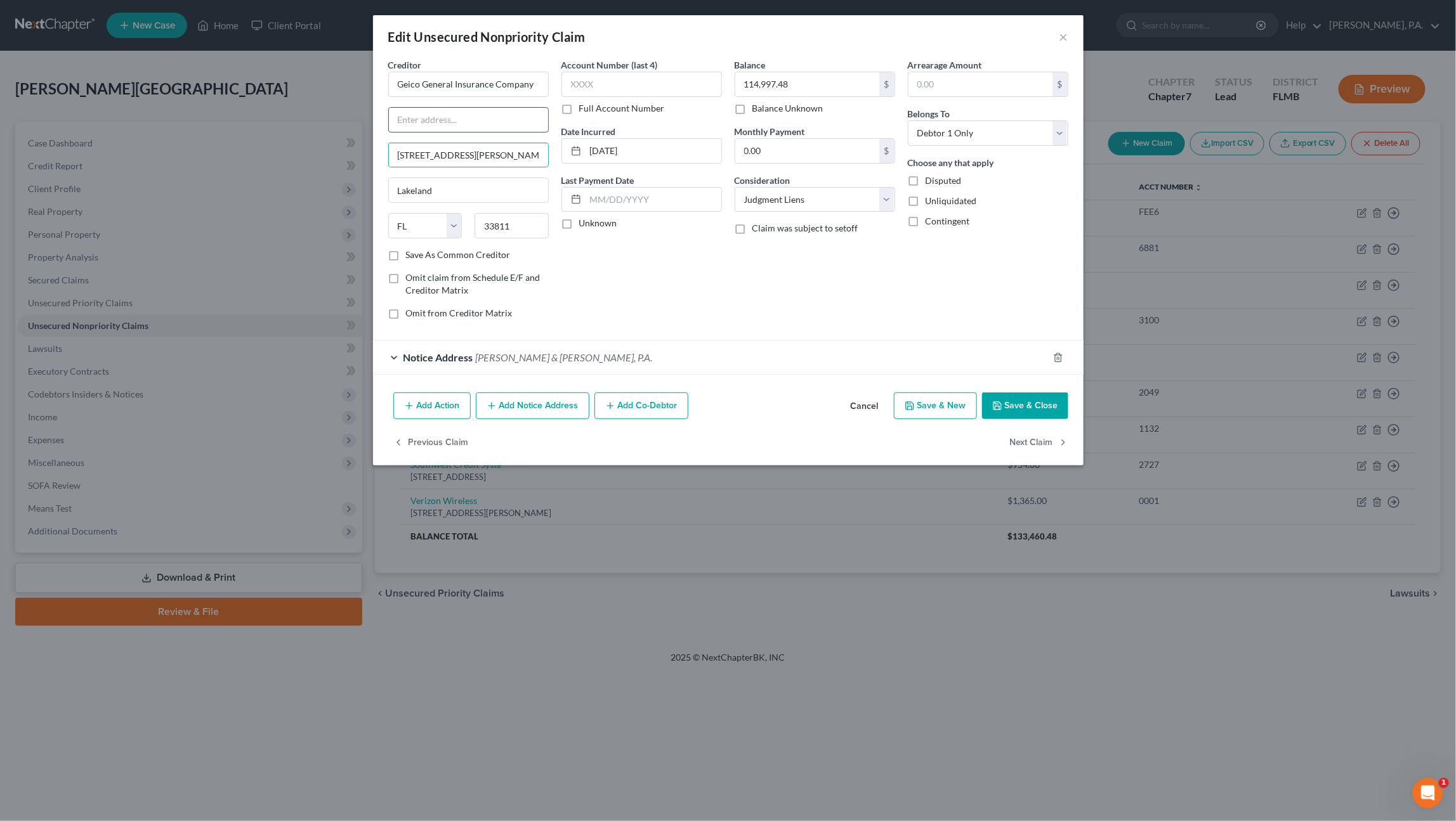
click at [431, 122] on input "text" at bounding box center [468, 119] width 159 height 24
type input "as subrogee of [PERSON_NAME]"
click at [1050, 402] on button "Save & Close" at bounding box center [1025, 406] width 87 height 27
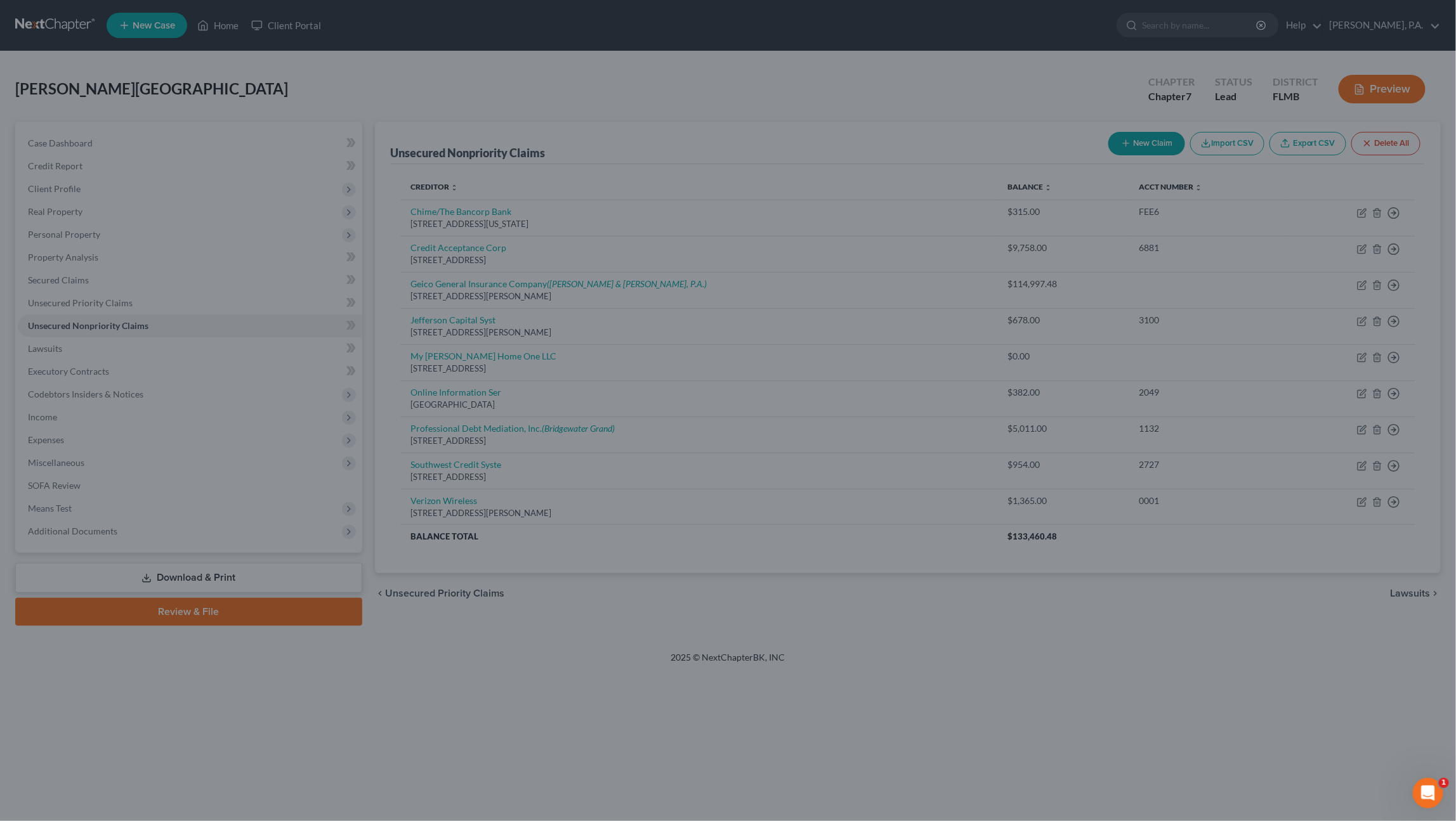
type input "0"
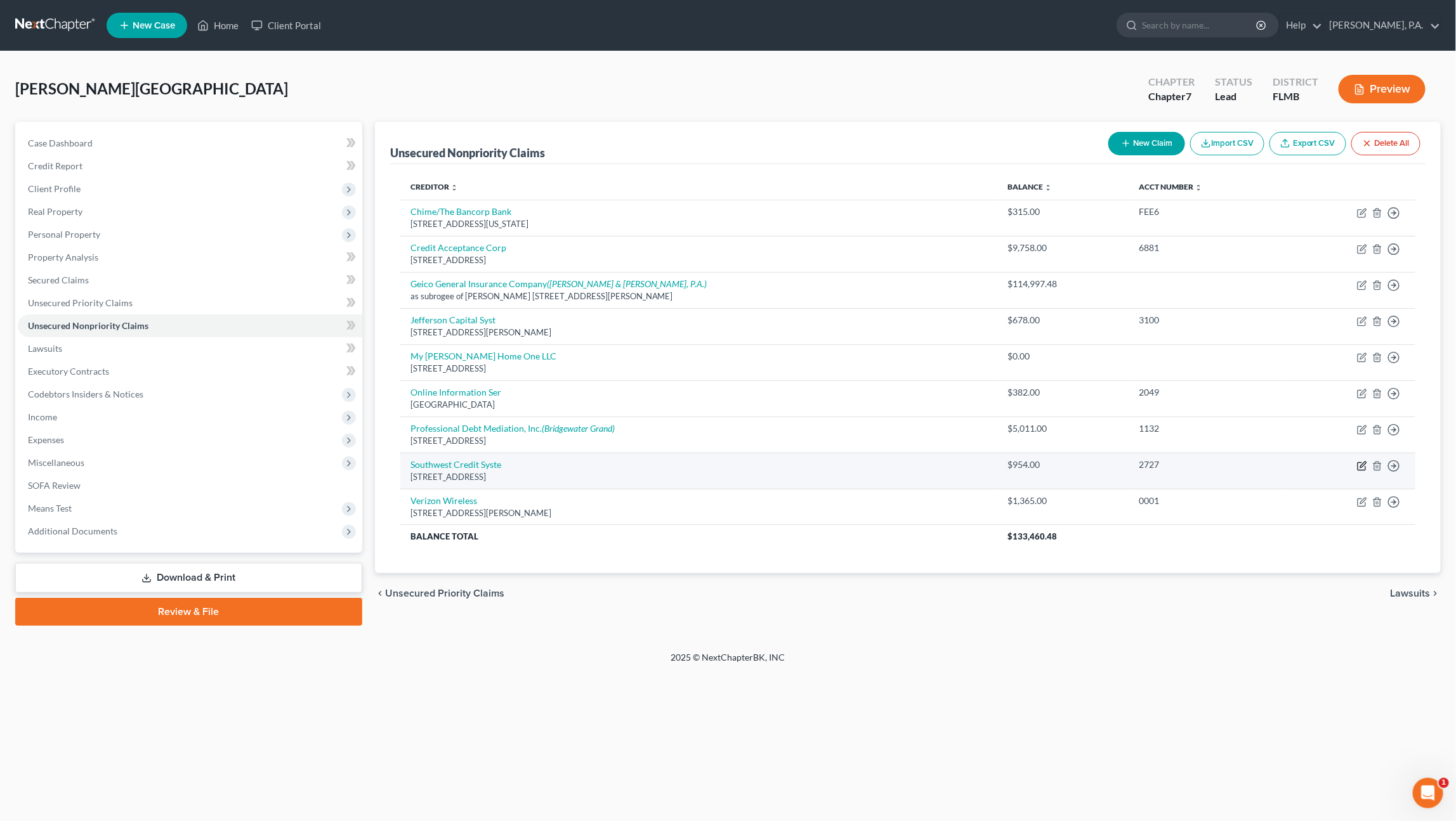
click at [1361, 465] on icon "button" at bounding box center [1363, 464] width 6 height 6
select select "45"
select select "1"
select select "0"
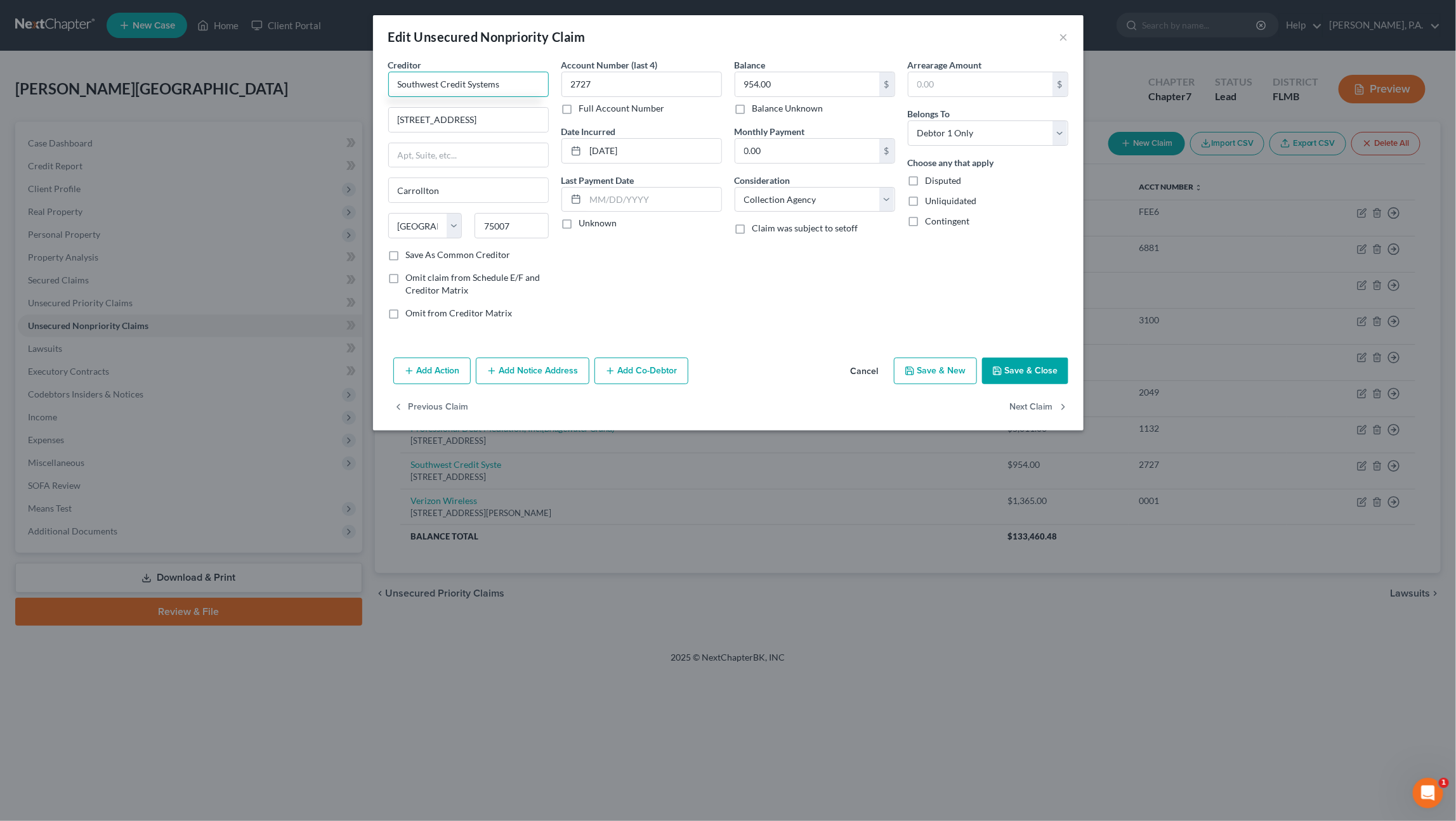
type input "Southwest Credit Systems"
click at [797, 201] on select "Select Cable / Satellite Services Collection Agency Credit Card Debt Debt Couns…" at bounding box center [815, 200] width 161 height 26
select select "14"
click at [735, 187] on select "Select Cable / Satellite Services Collection Agency Credit Card Debt Debt Couns…" at bounding box center [815, 200] width 161 height 26
click at [773, 254] on input "text" at bounding box center [815, 247] width 159 height 24
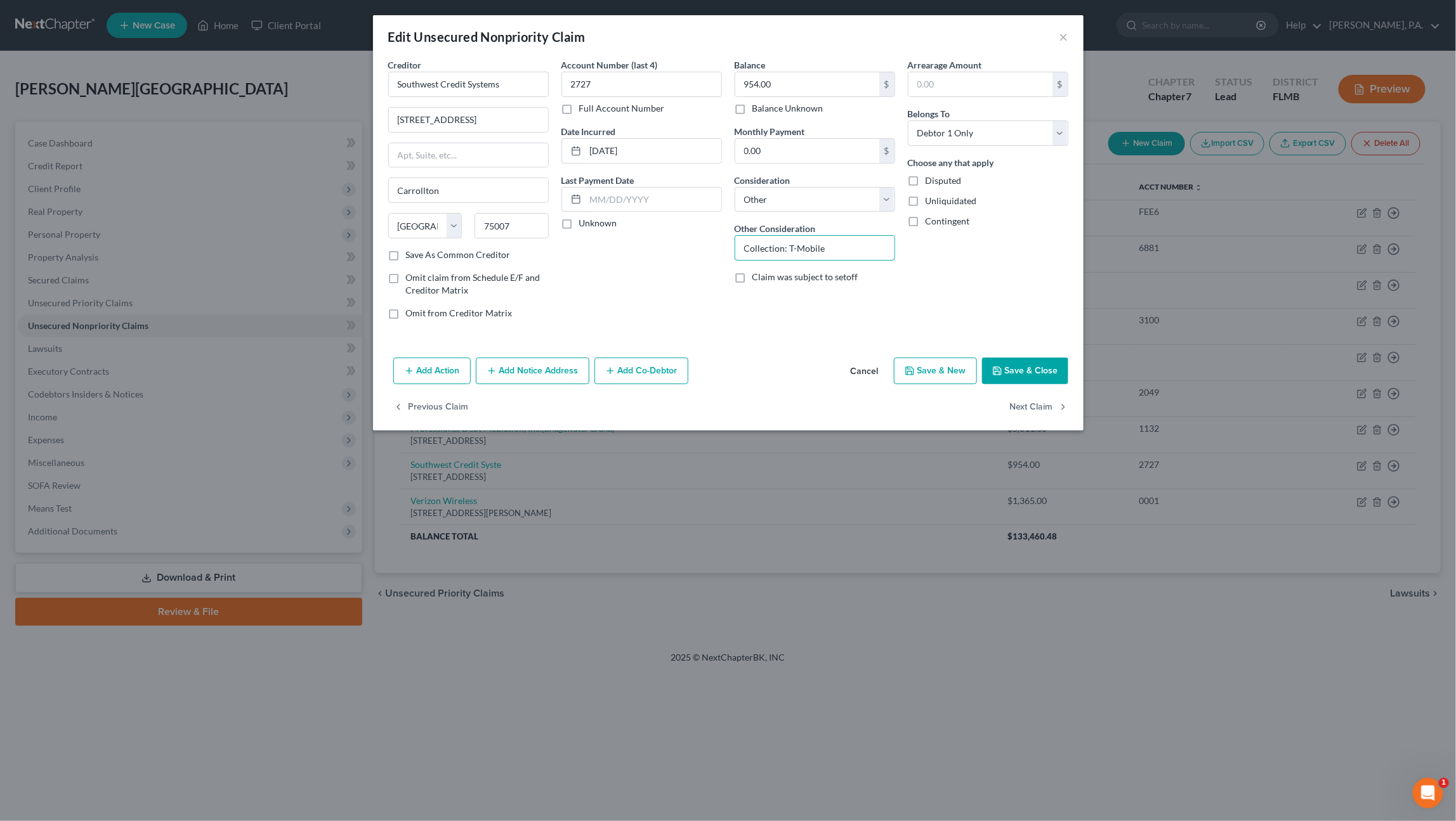
type input "Collection: T-Mobile"
click at [560, 362] on button "Add Notice Address" at bounding box center [532, 371] width 113 height 27
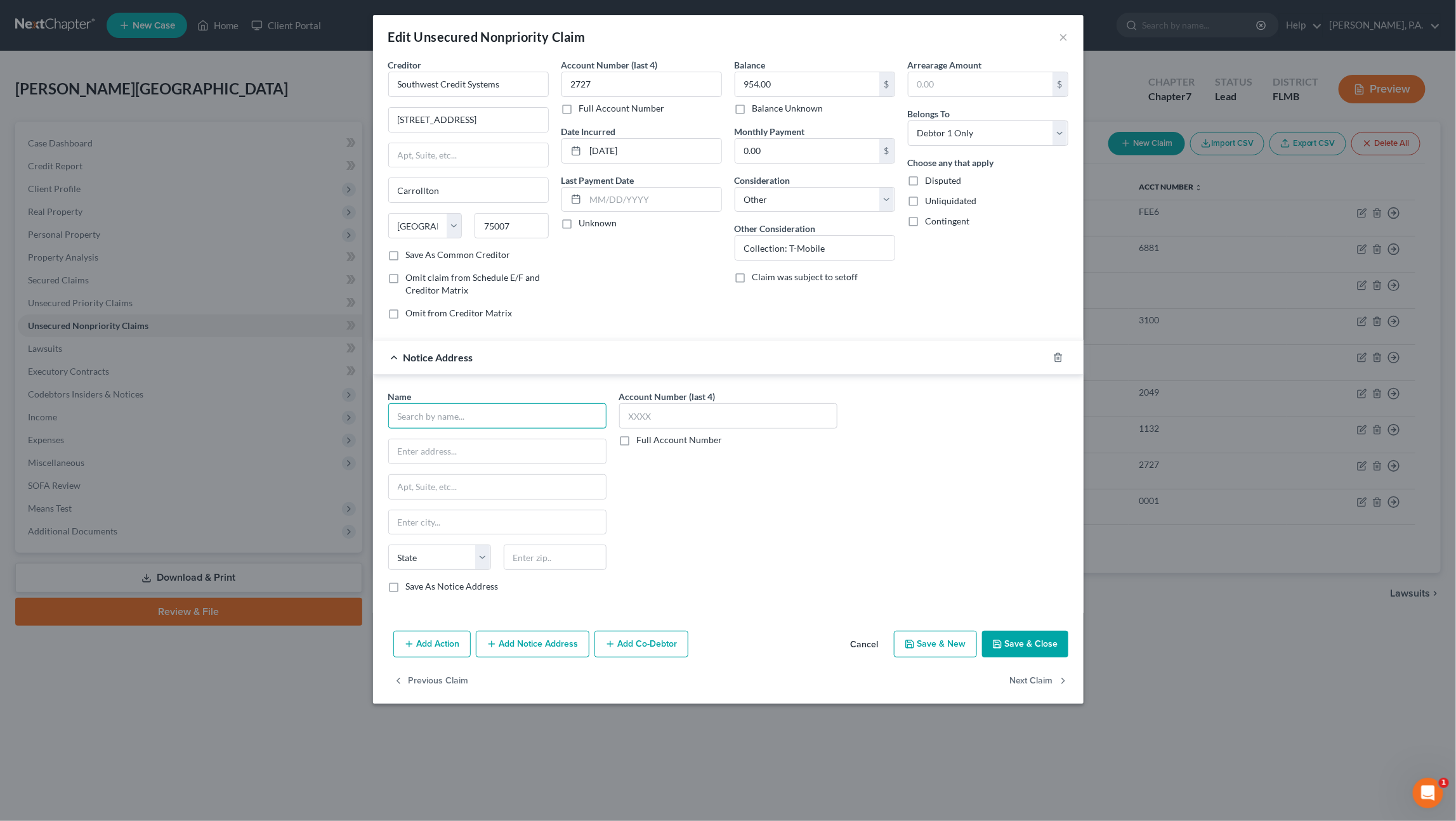
click at [486, 414] on input "text" at bounding box center [497, 416] width 218 height 26
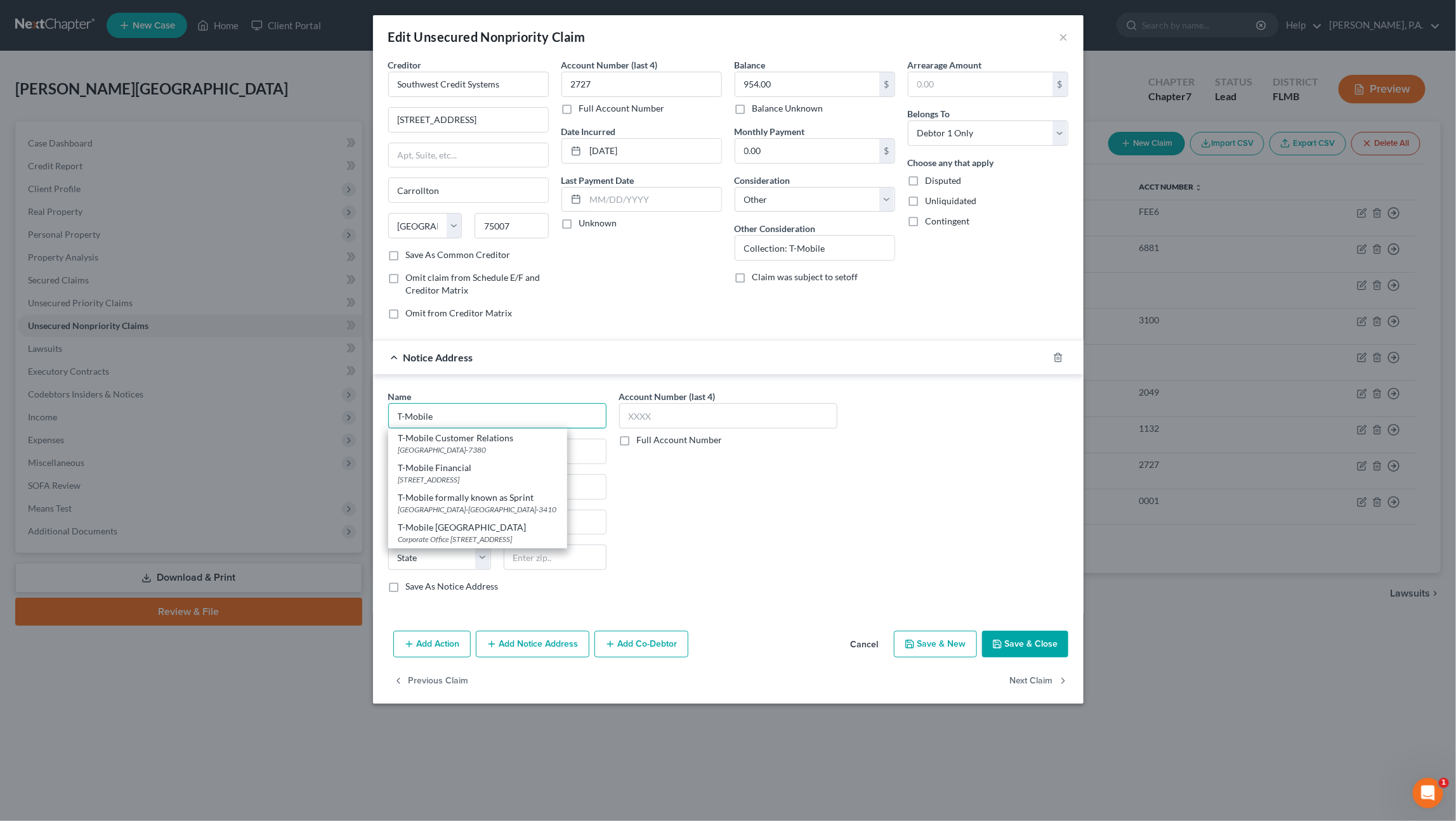
type input "T-Mobile"
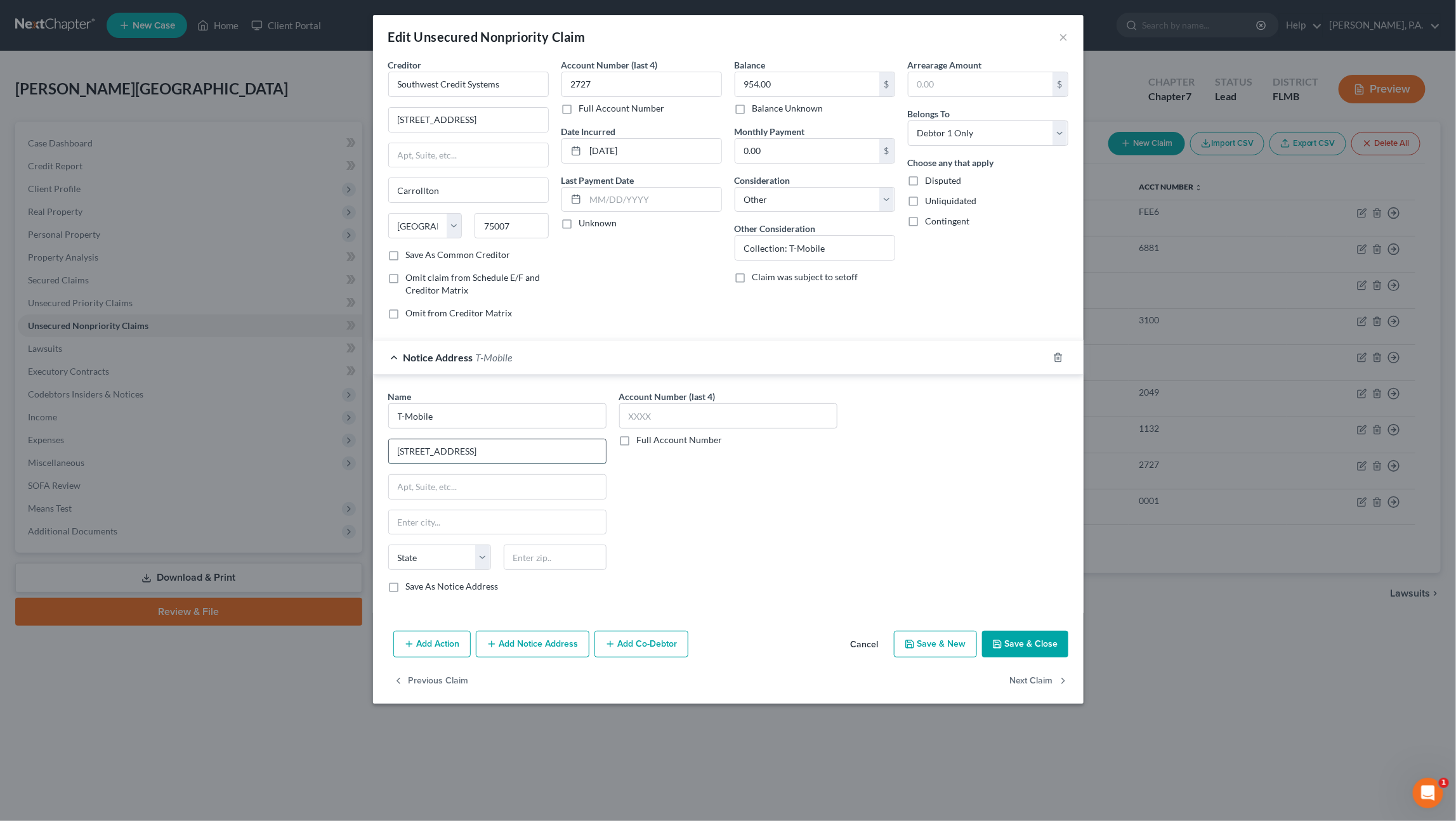
type input "[STREET_ADDRESS]"
type input "Bellevue"
select select "50"
type input "98006"
click at [1012, 640] on button "Save & Close" at bounding box center [1025, 644] width 87 height 27
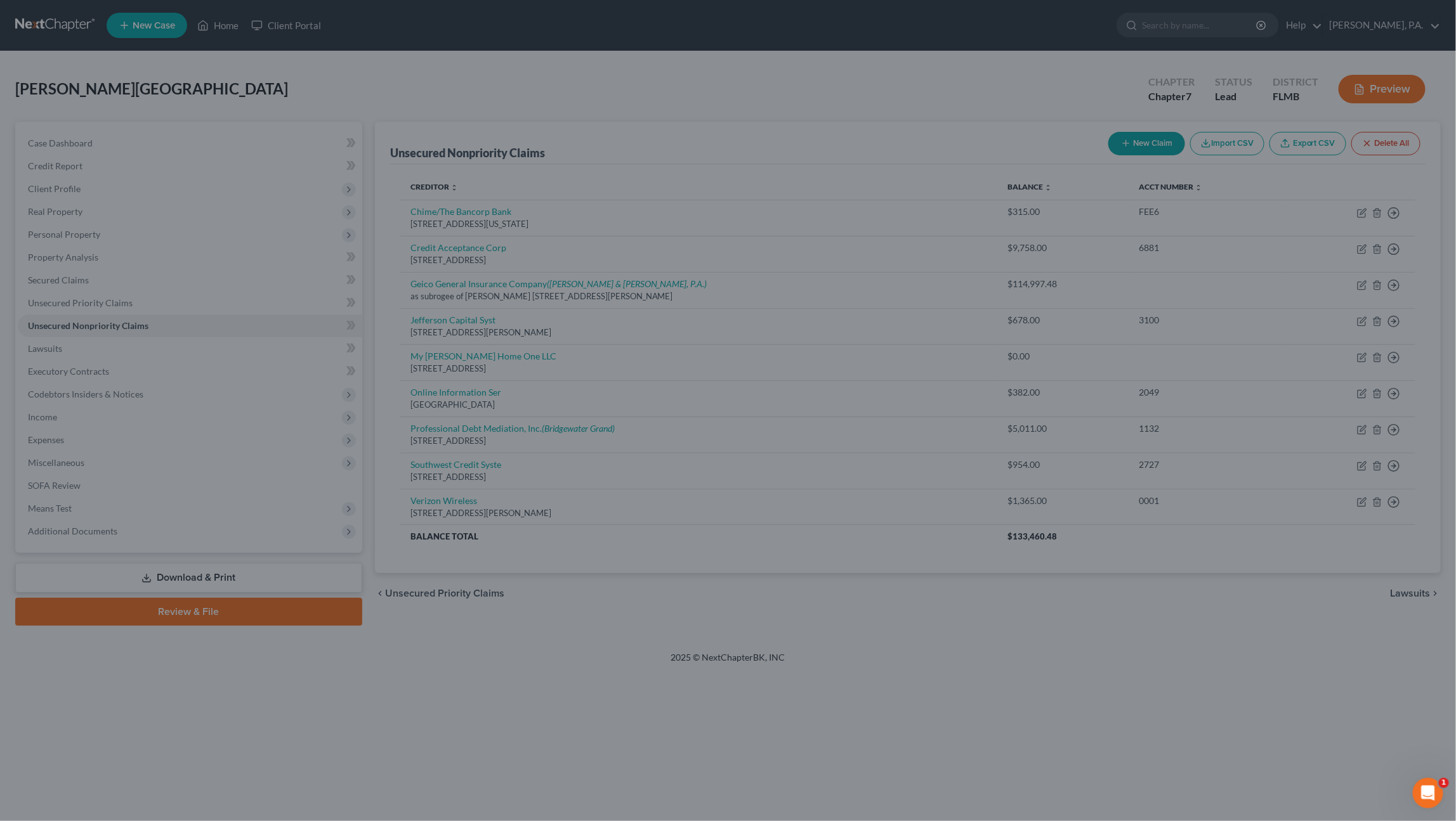
type input "0"
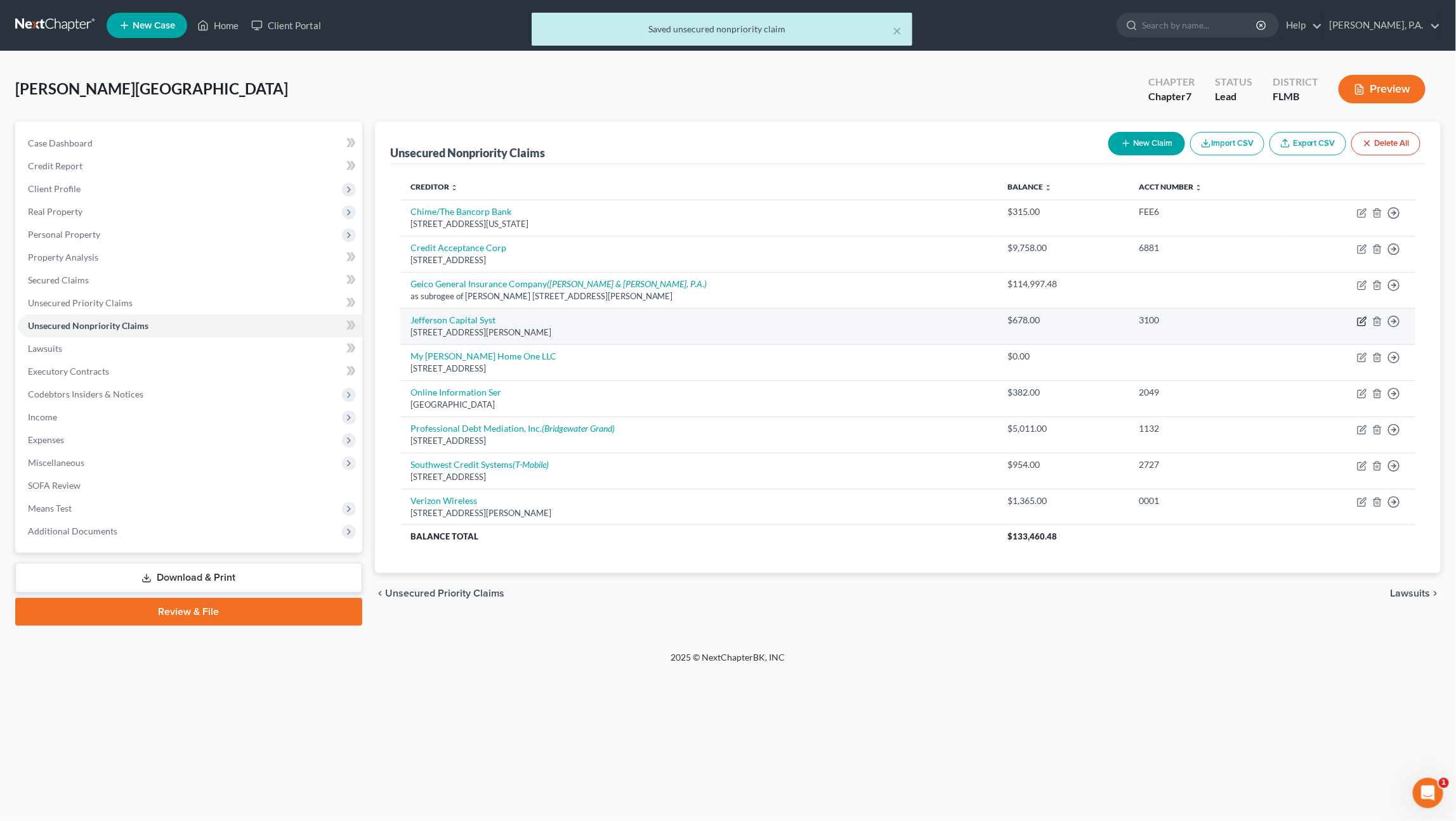
click at [1362, 321] on icon "button" at bounding box center [1363, 320] width 6 height 6
select select "24"
select select "0"
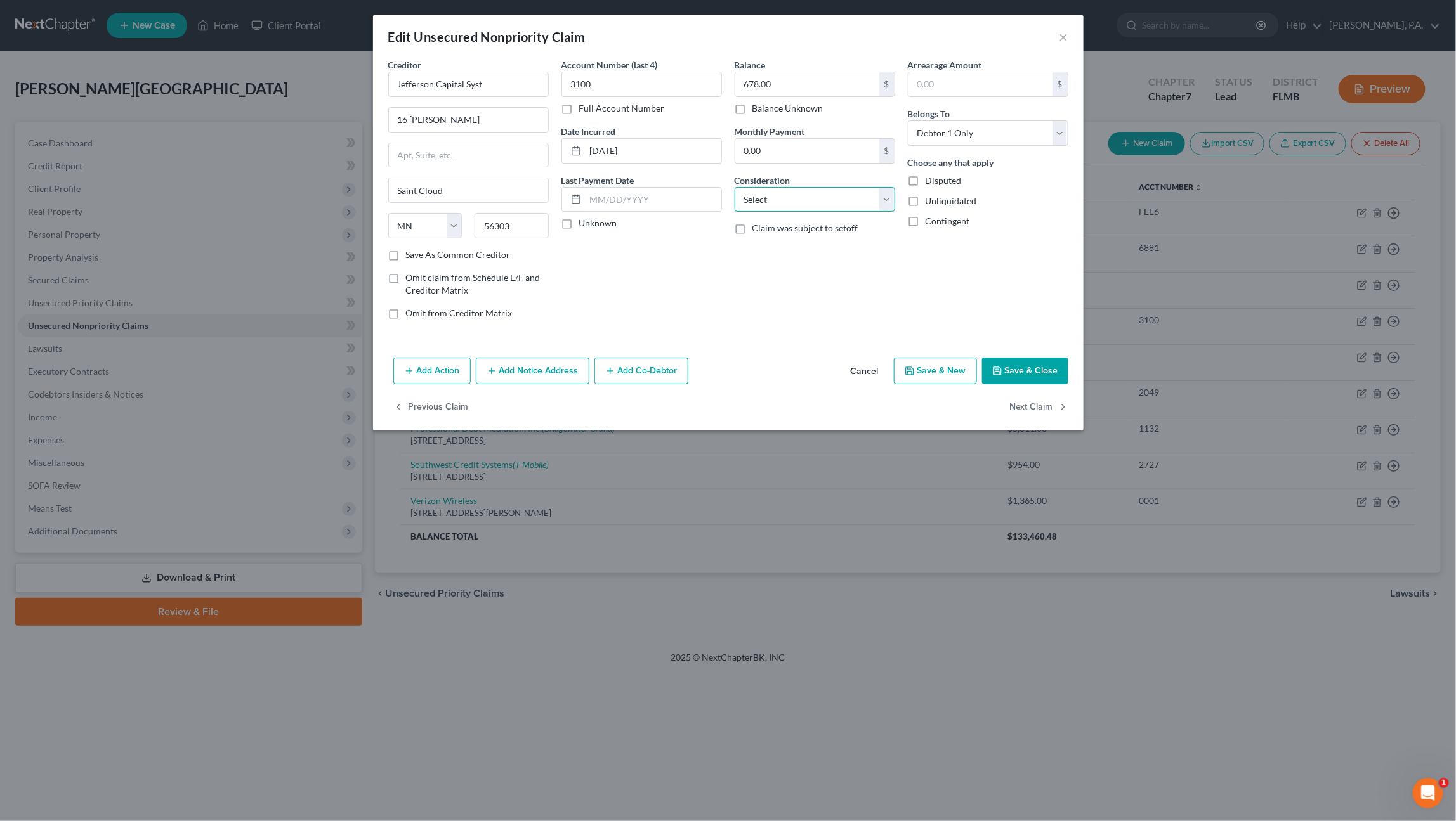
click at [783, 195] on select "Select Cable / Satellite Services Collection Agency Credit Card Debt Debt Couns…" at bounding box center [815, 200] width 161 height 26
select select "14"
click at [735, 187] on select "Select Cable / Satellite Services Collection Agency Credit Card Debt Debt Couns…" at bounding box center [815, 200] width 161 height 26
click at [753, 250] on input "text" at bounding box center [815, 247] width 159 height 24
type input "Collection for Verizon Wireless"
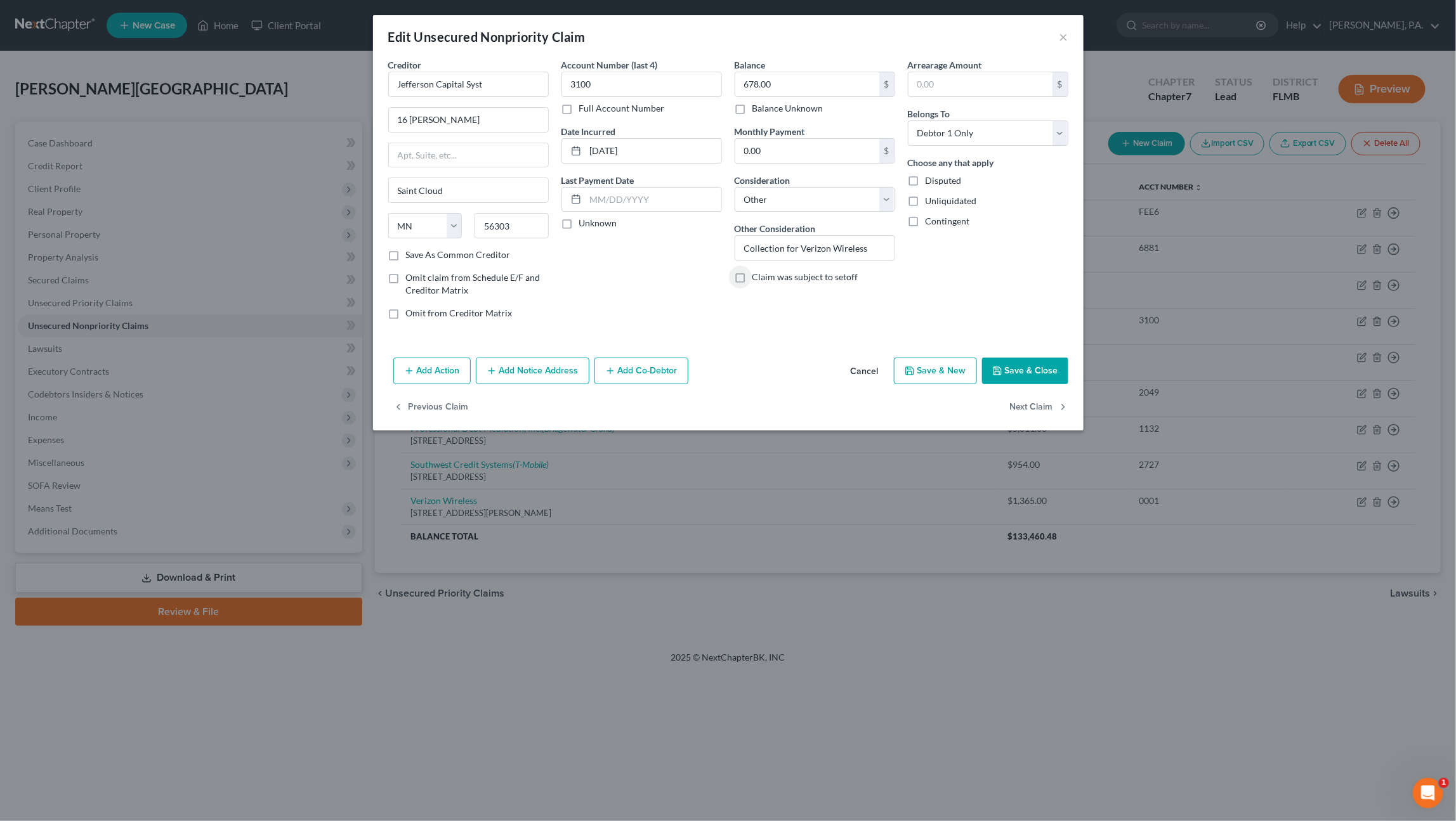
click at [550, 372] on button "Add Notice Address" at bounding box center [532, 371] width 113 height 27
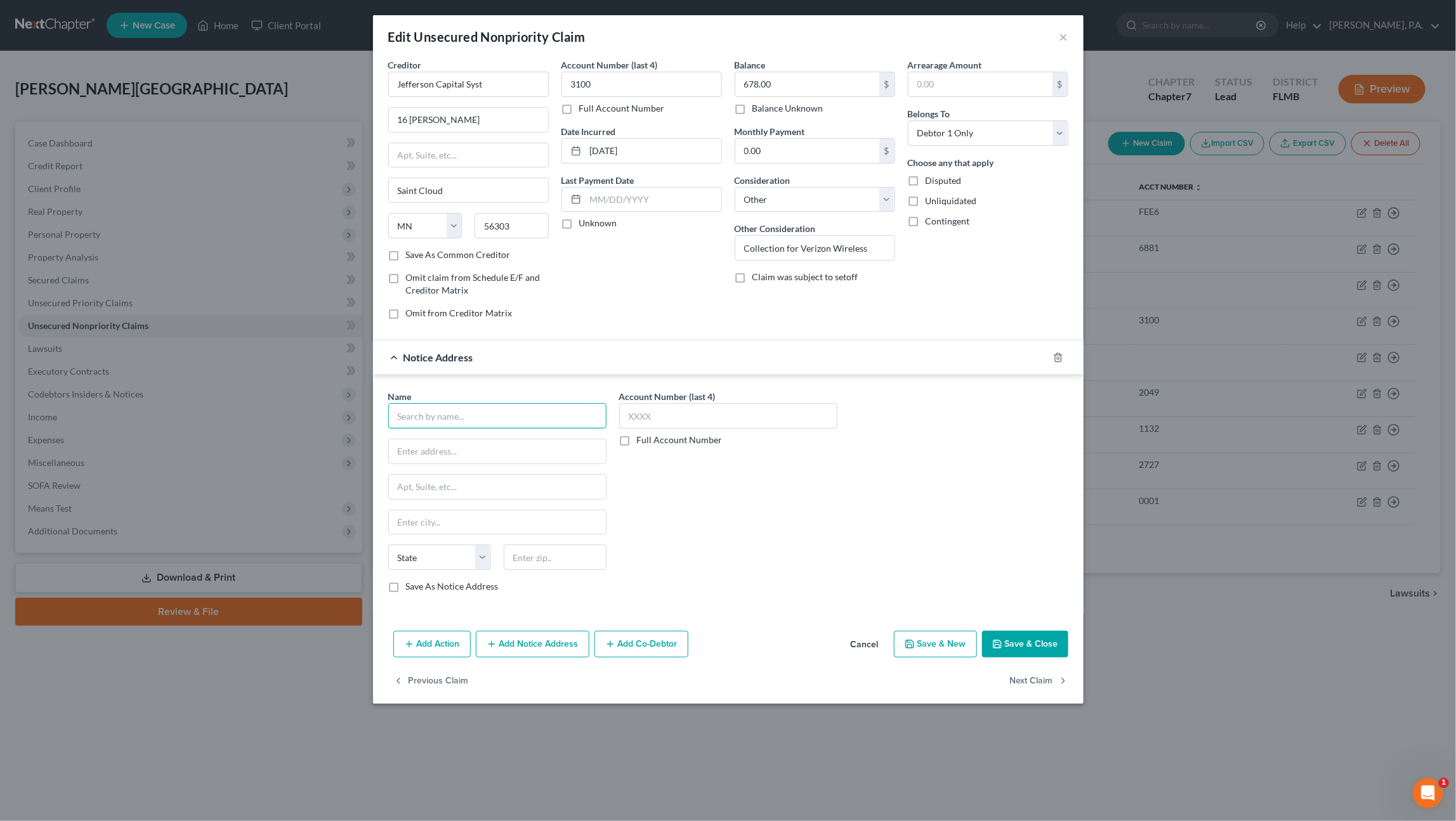
click at [471, 412] on input "text" at bounding box center [497, 416] width 218 height 26
type input "Verizon"
click at [456, 445] on input "text" at bounding box center [498, 451] width 217 height 24
drag, startPoint x: 507, startPoint y: 448, endPoint x: 462, endPoint y: 446, distance: 45.0
click at [462, 446] on input "[STREET_ADDRESS]" at bounding box center [498, 451] width 217 height 24
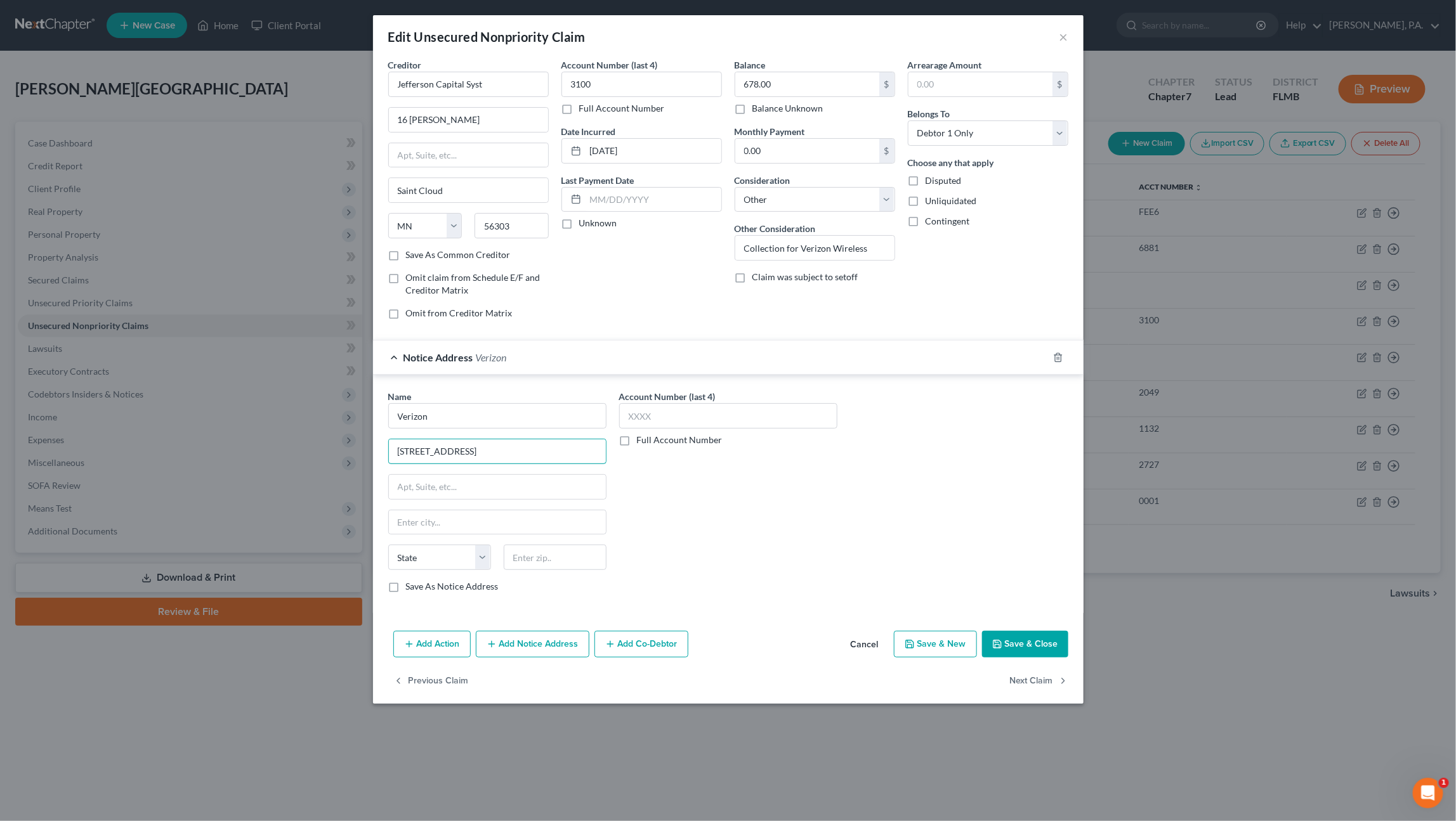
type input "[STREET_ADDRESS]"
type input "[US_STATE]"
select select "35"
type input "10036"
click at [1006, 633] on button "Save & Close" at bounding box center [1025, 644] width 87 height 27
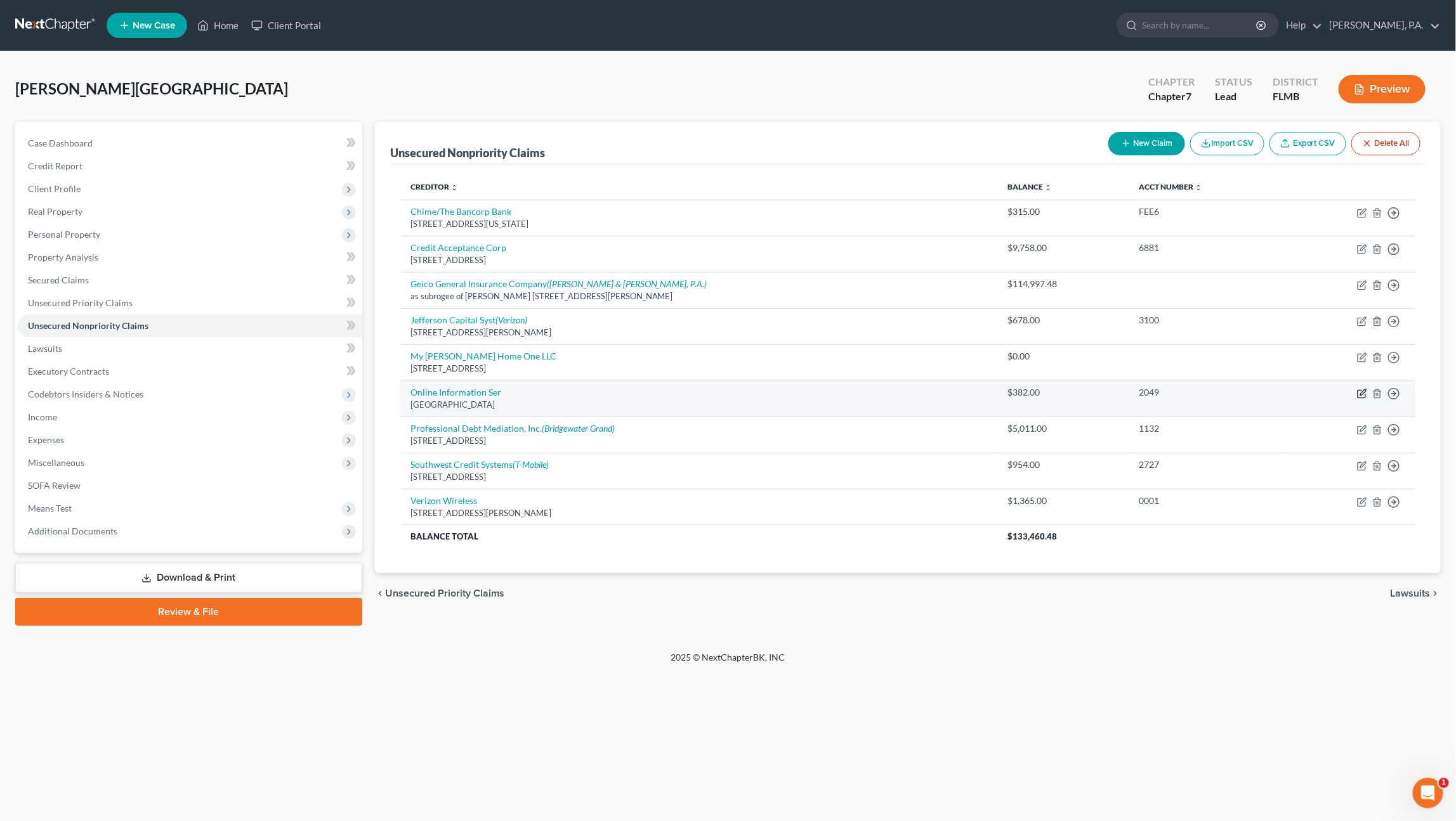
click at [1362, 393] on icon "button" at bounding box center [1362, 394] width 10 height 10
select select "28"
select select "1"
select select "0"
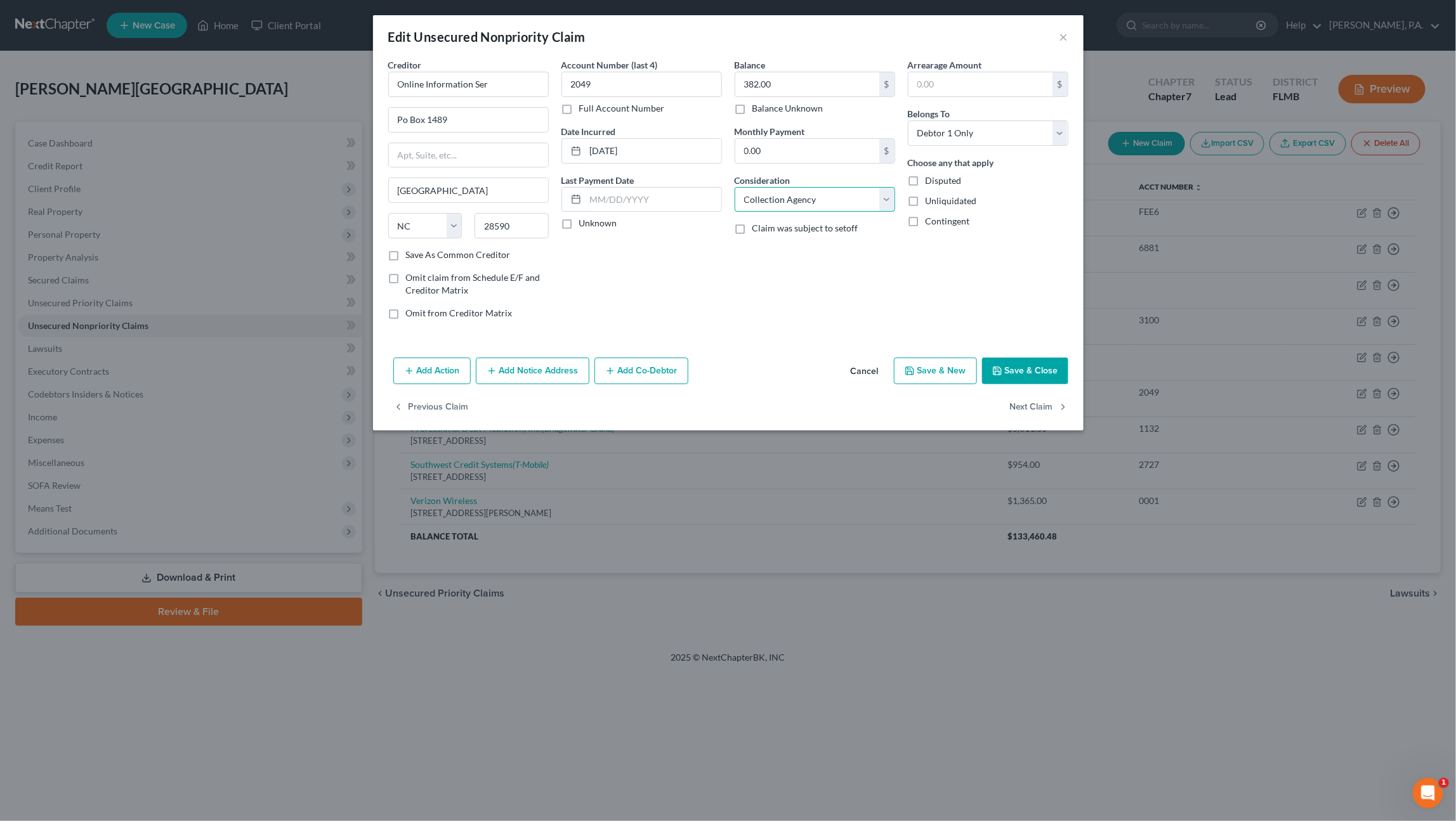
click at [805, 198] on select "Select Cable / Satellite Services Collection Agency Credit Card Debt Debt Couns…" at bounding box center [815, 200] width 161 height 26
select select "14"
click at [735, 187] on select "Select Cable / Satellite Services Collection Agency Credit Card Debt Debt Couns…" at bounding box center [815, 200] width 161 height 26
click at [789, 242] on input "text" at bounding box center [815, 247] width 159 height 24
type input "Collection for Lakeland Electric"
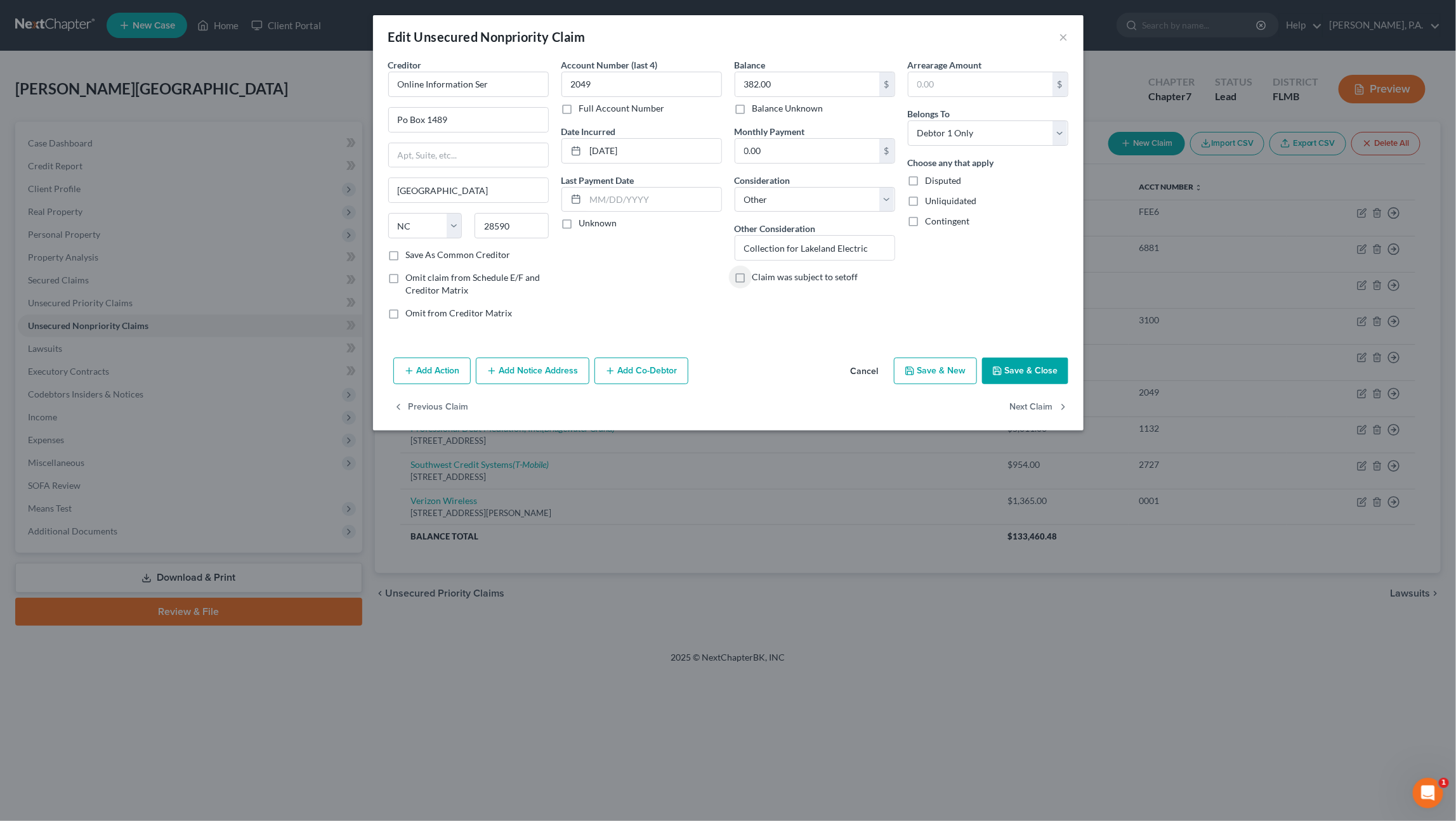
click at [526, 364] on button "Add Notice Address" at bounding box center [532, 371] width 113 height 27
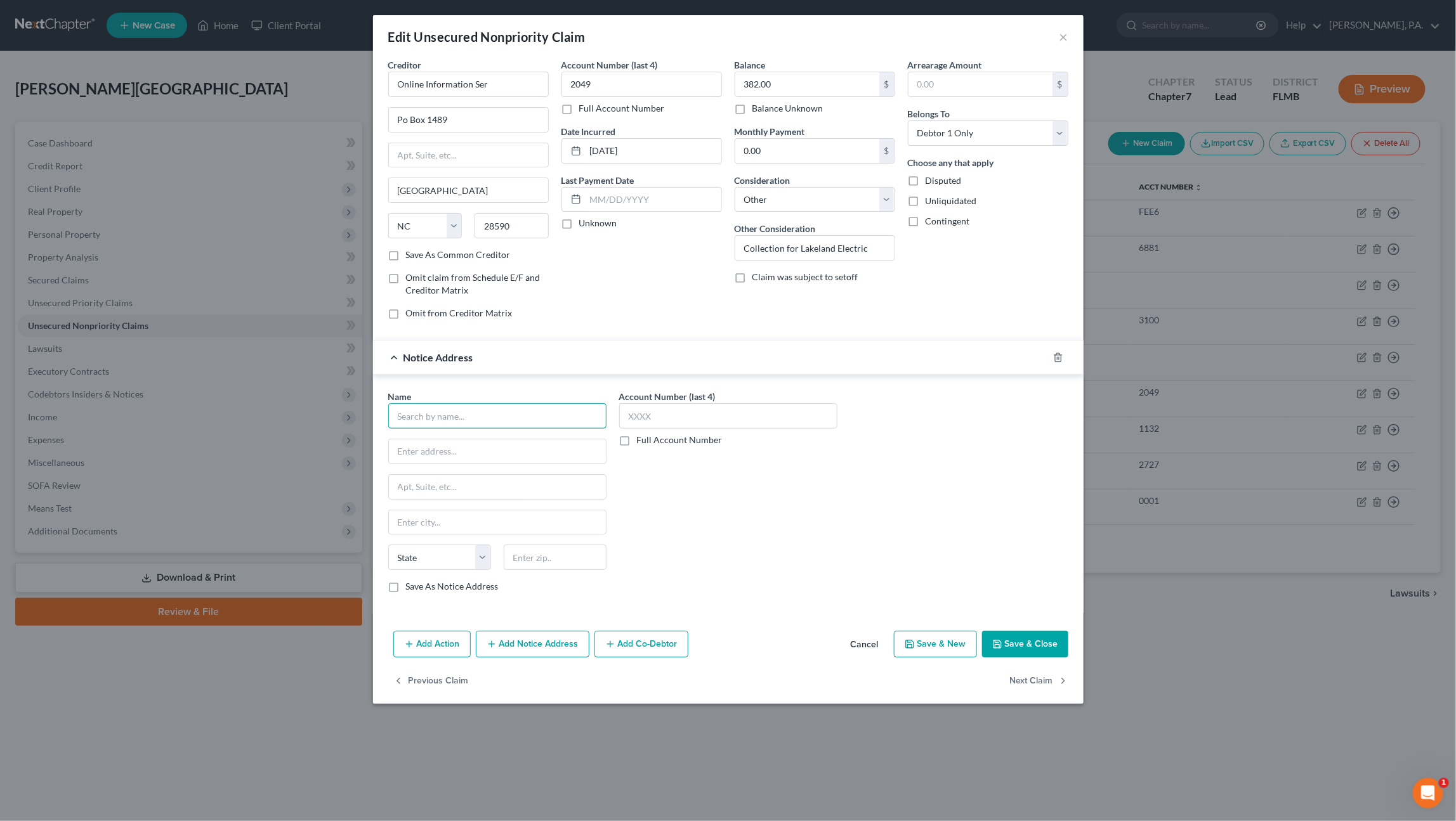
click at [415, 413] on input "text" at bounding box center [497, 416] width 218 height 26
type input "Lakeland Electric"
type input "PO Box 32006"
type input "Lakeland"
select select "9"
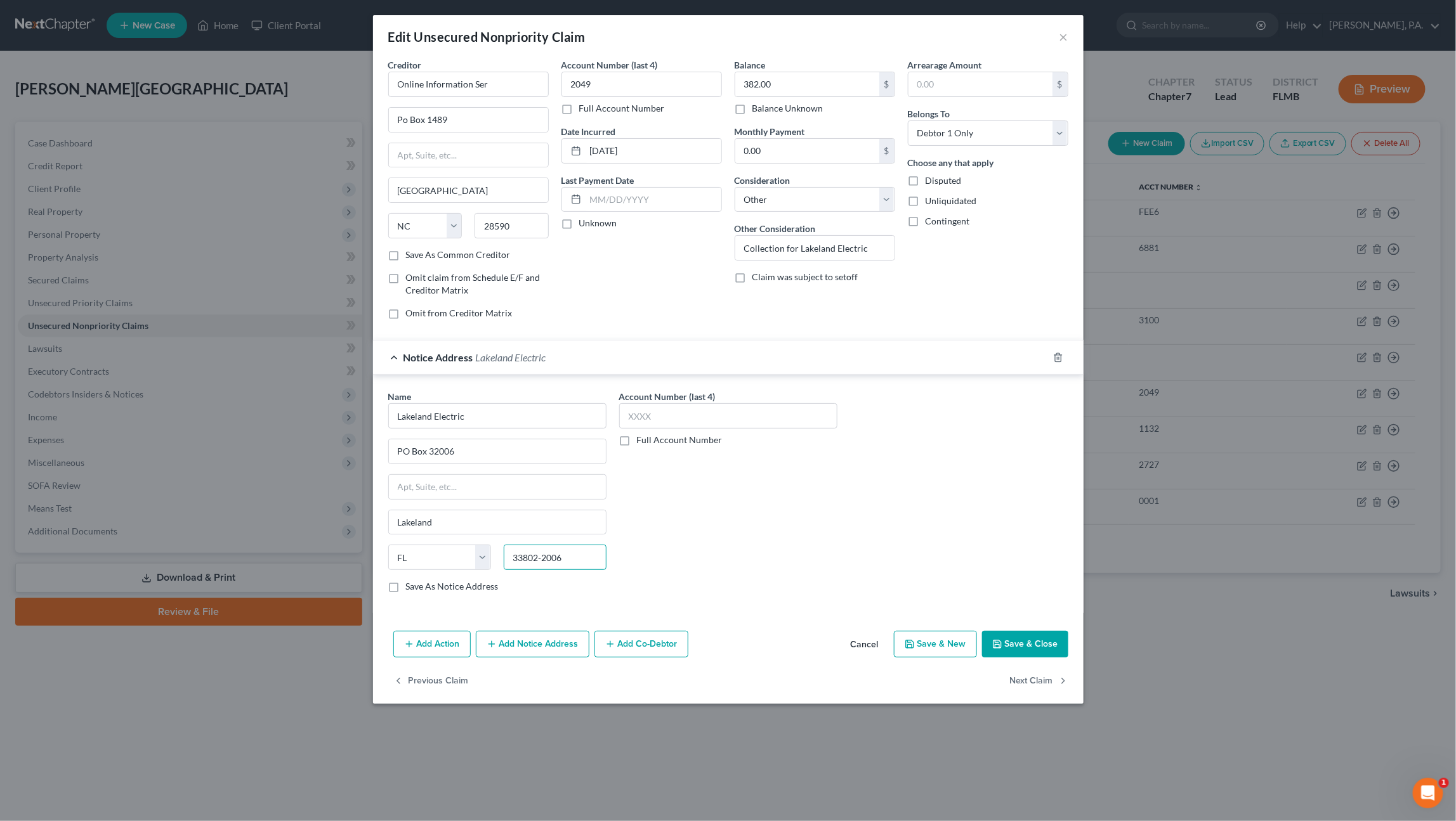
type input "33802-2006"
click at [1013, 644] on button "Save & Close" at bounding box center [1025, 644] width 87 height 27
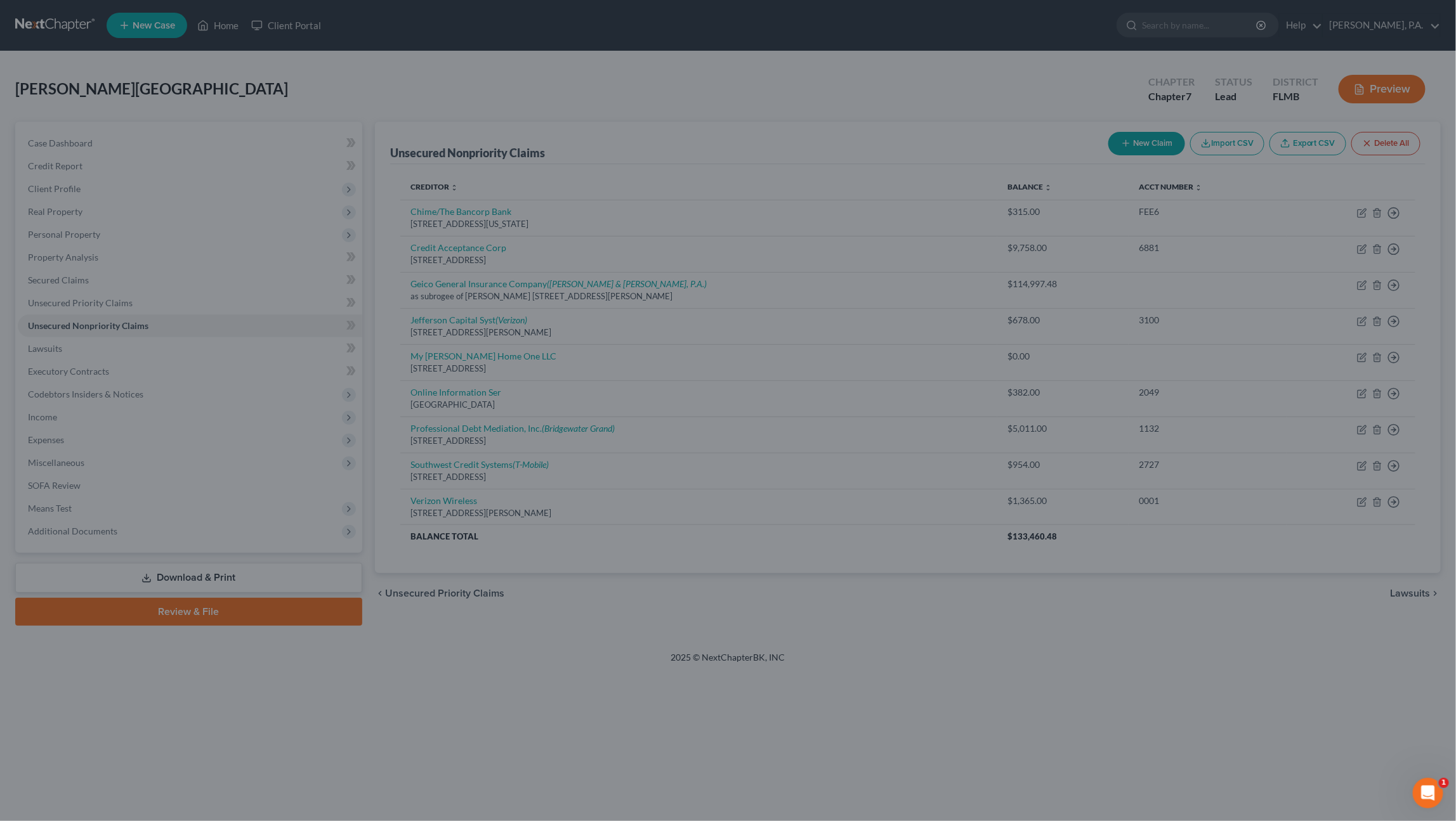
type input "0"
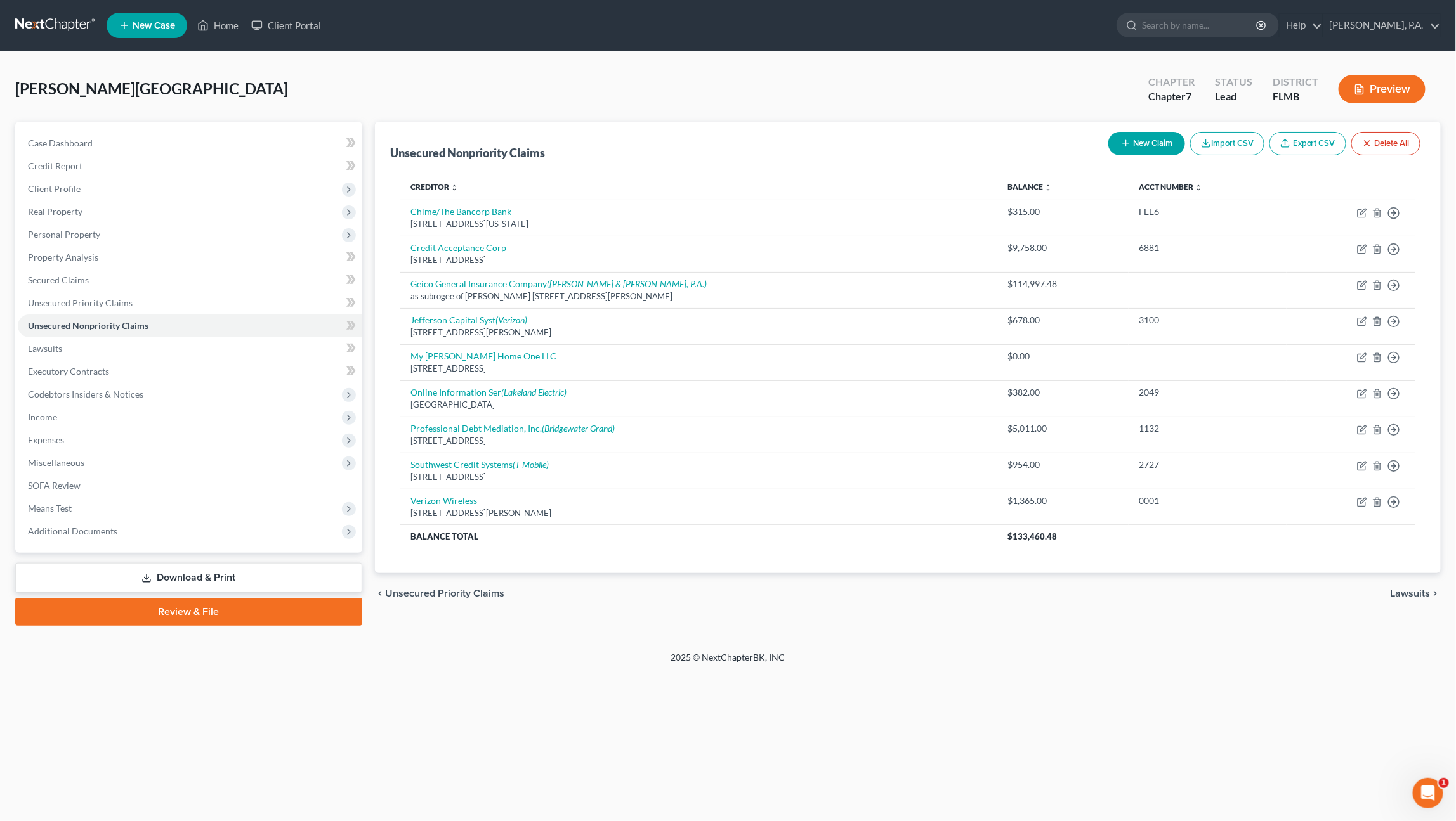
click at [1369, 82] on button "Preview" at bounding box center [1382, 89] width 87 height 29
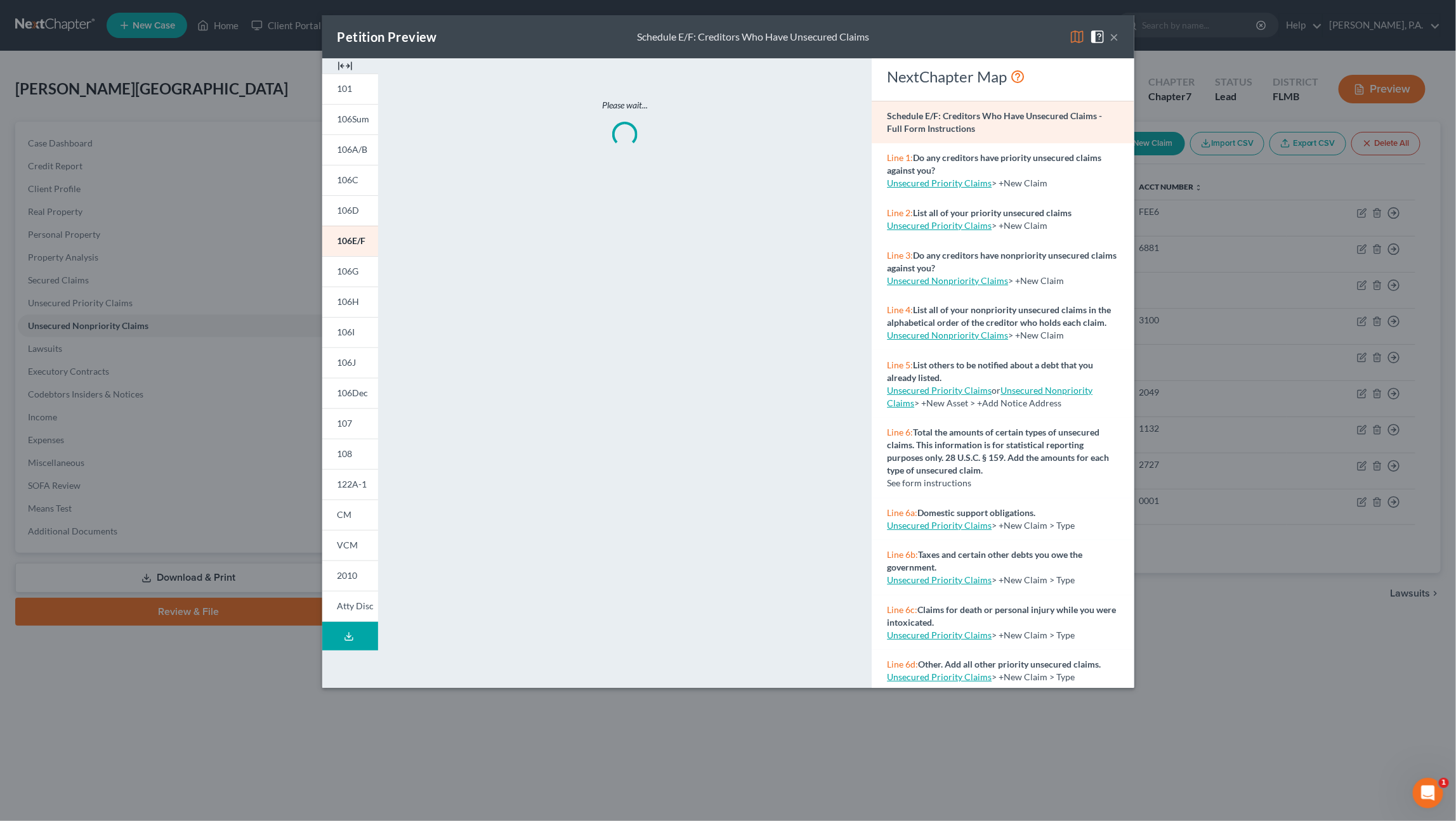
click at [344, 62] on img at bounding box center [345, 66] width 15 height 15
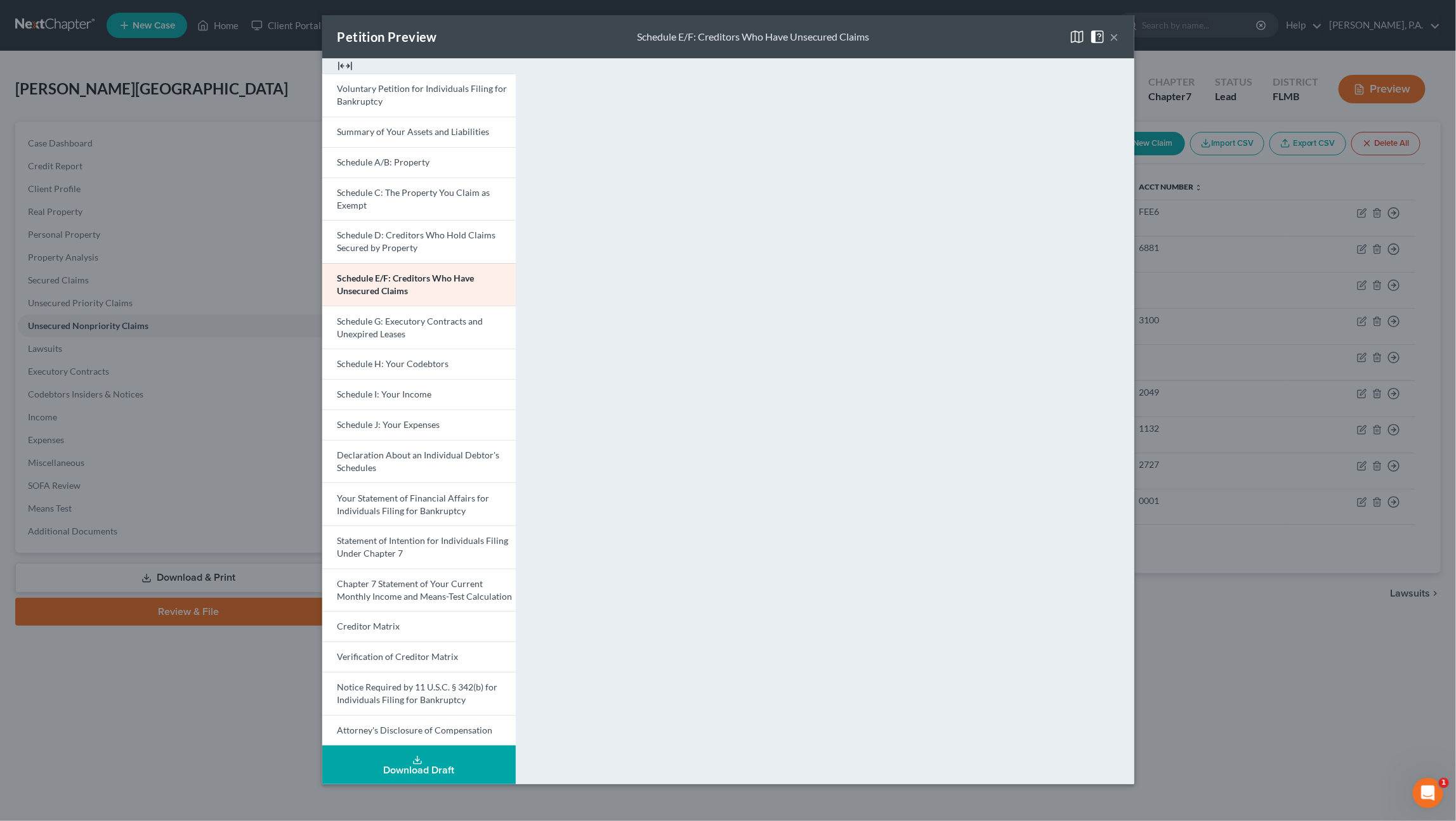
click at [1113, 35] on button "×" at bounding box center [1114, 37] width 9 height 15
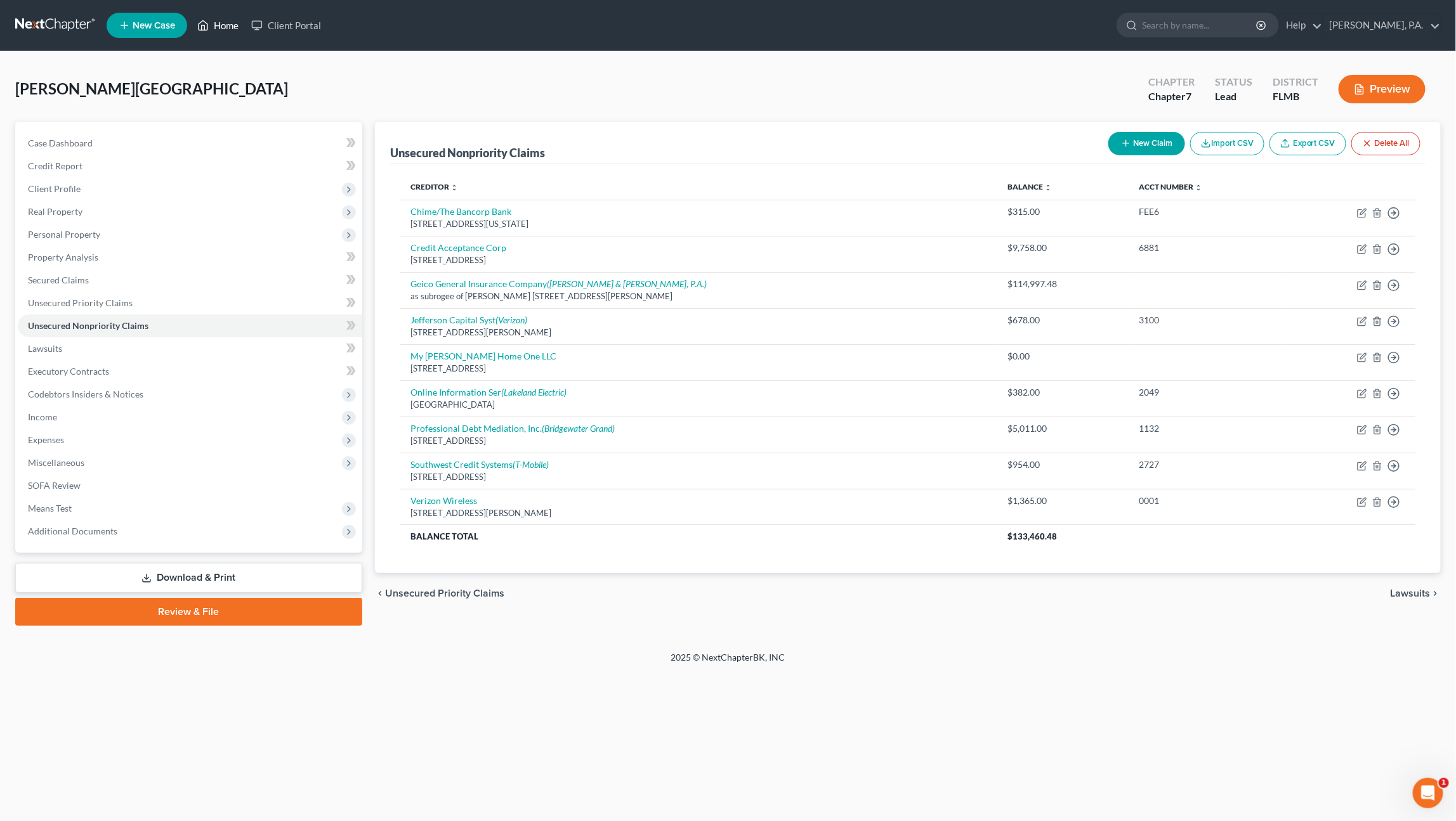
click at [212, 26] on link "Home" at bounding box center [218, 26] width 54 height 23
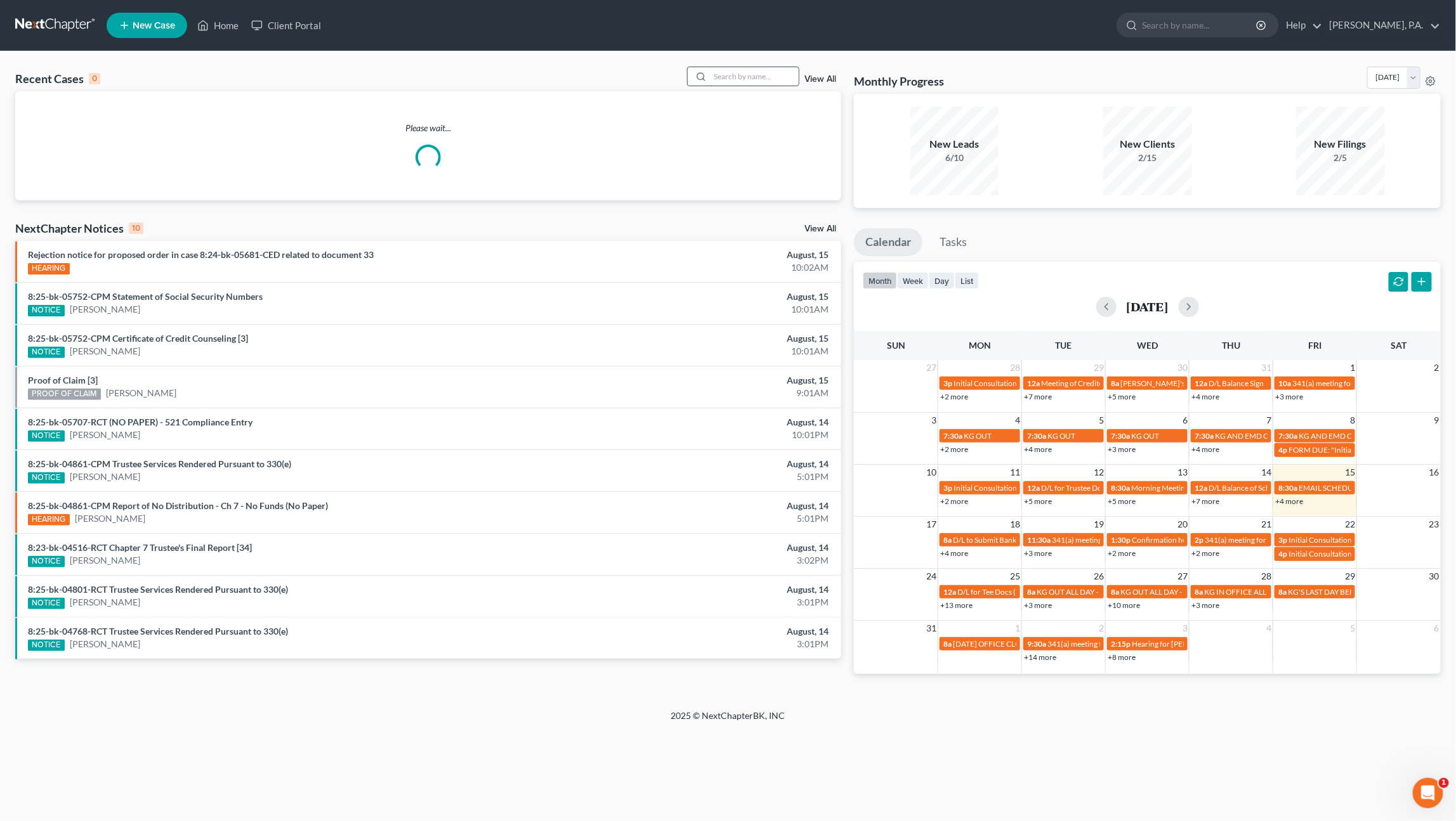
click at [753, 71] on input "search" at bounding box center [754, 76] width 89 height 18
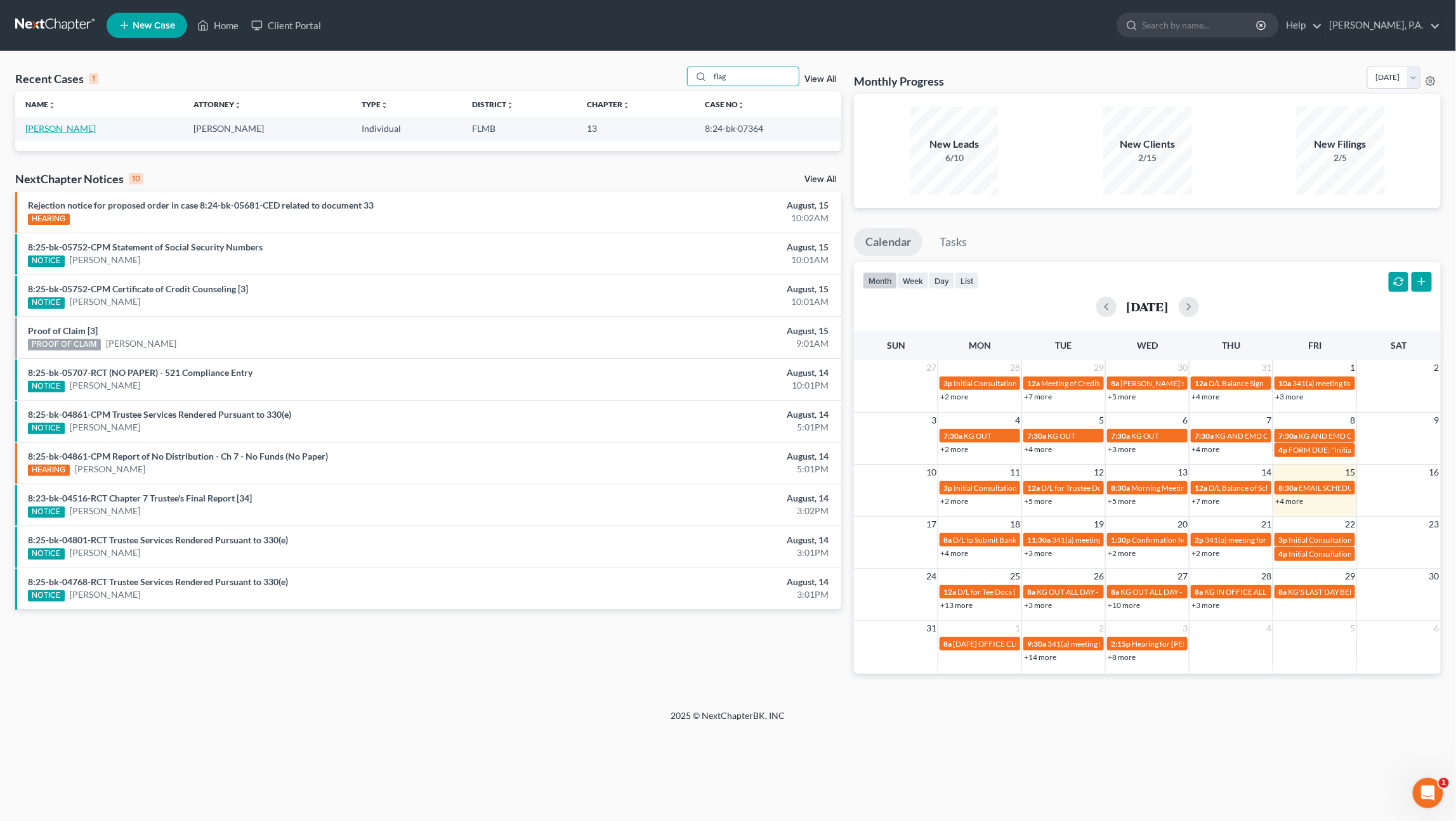
type input "flag"
click at [75, 130] on link "[PERSON_NAME]" at bounding box center [61, 127] width 70 height 10
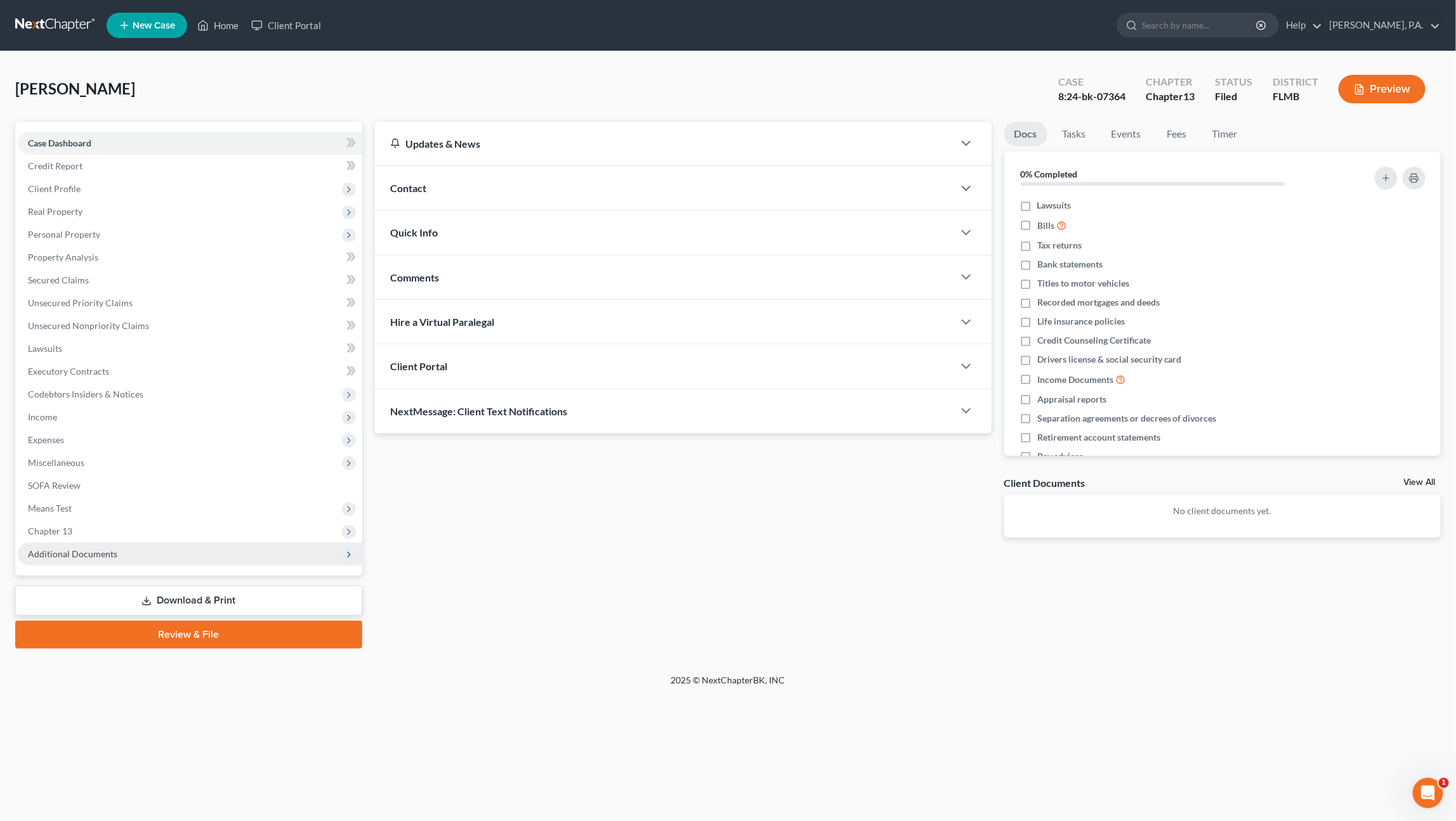
click at [83, 557] on span "Additional Documents" at bounding box center [72, 554] width 89 height 10
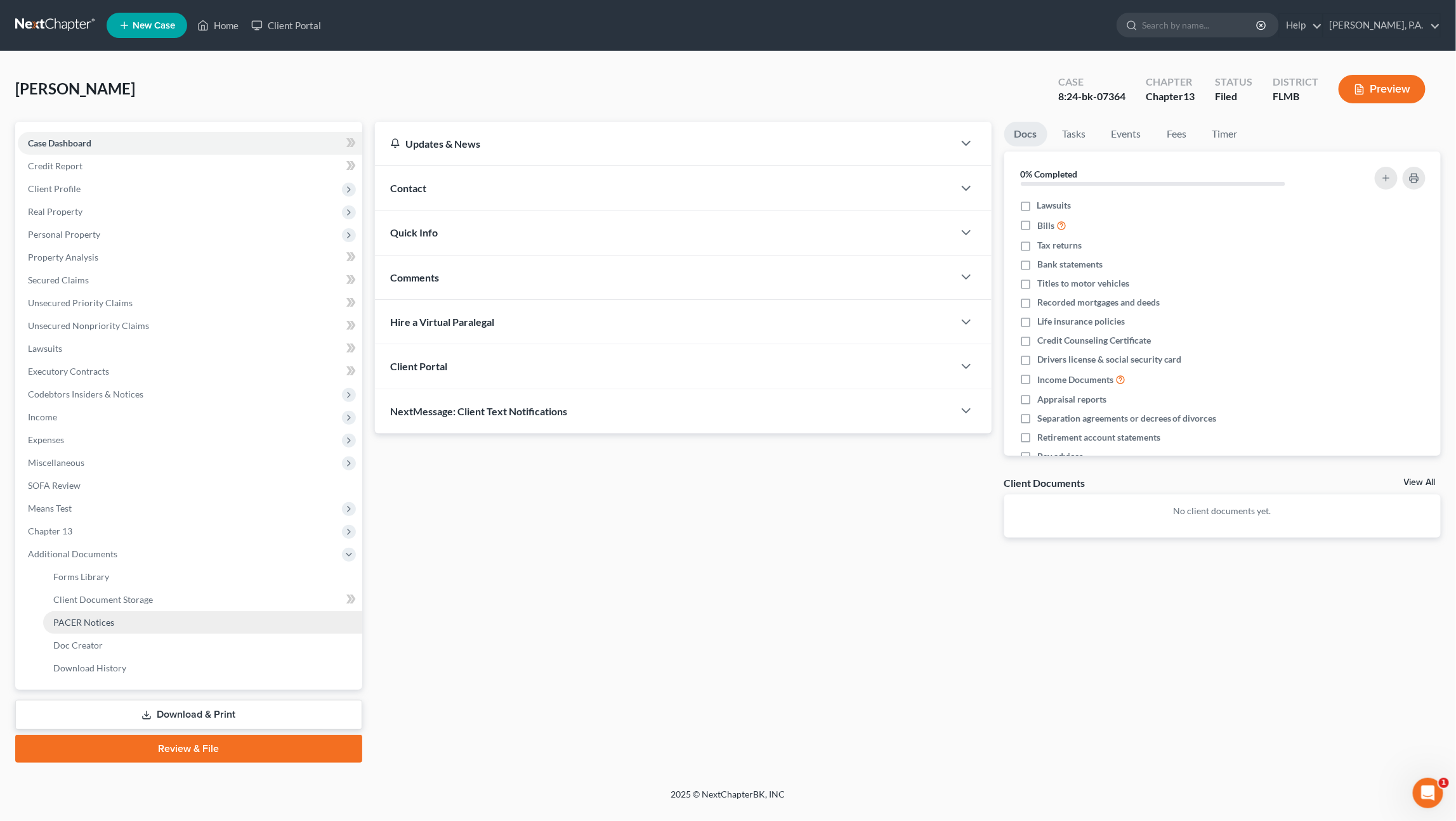
click at [89, 620] on span "PACER Notices" at bounding box center [84, 622] width 61 height 10
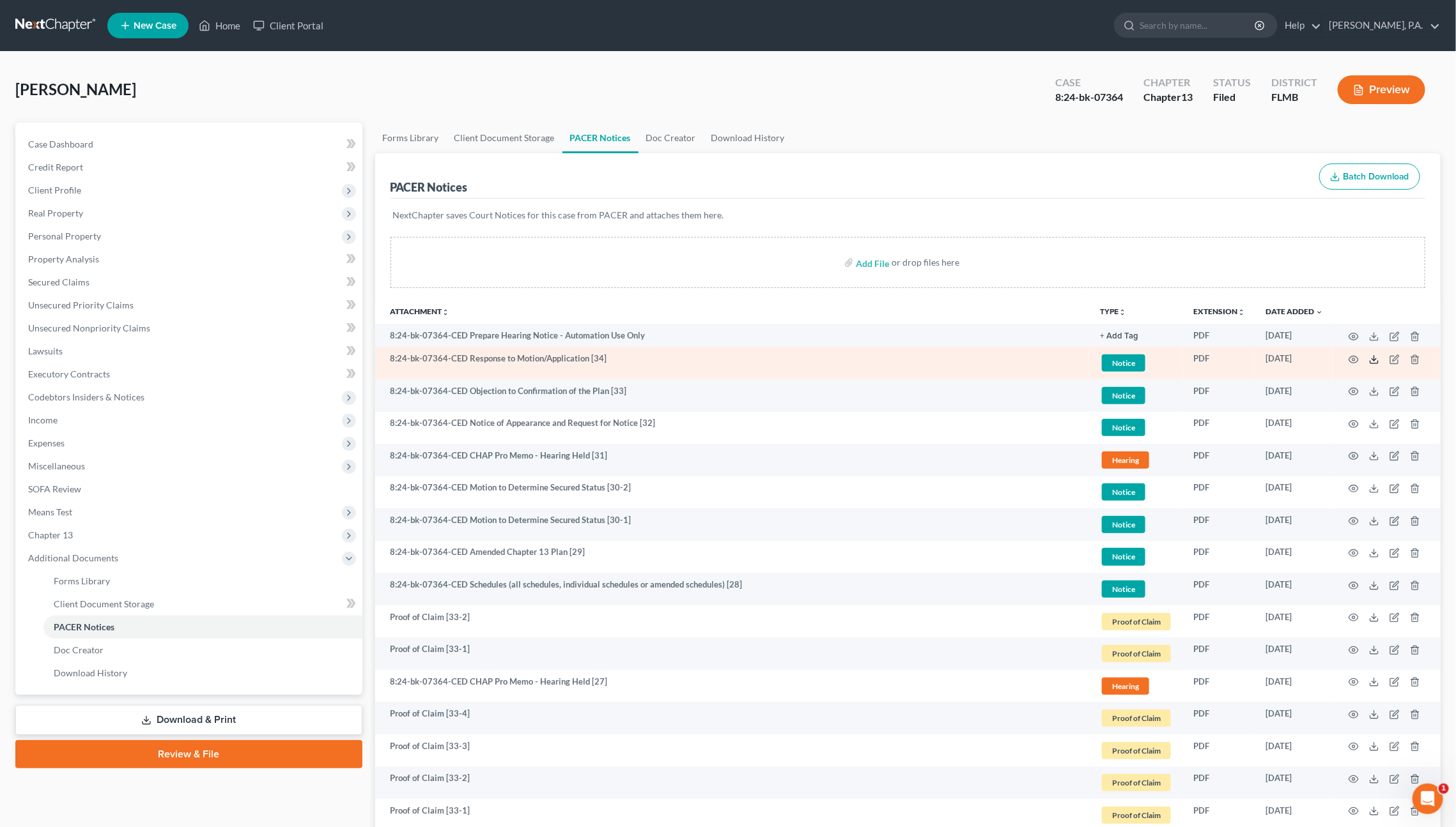
click at [1375, 359] on icon at bounding box center [1374, 359] width 11 height 11
